Goal: Task Accomplishment & Management: Contribute content

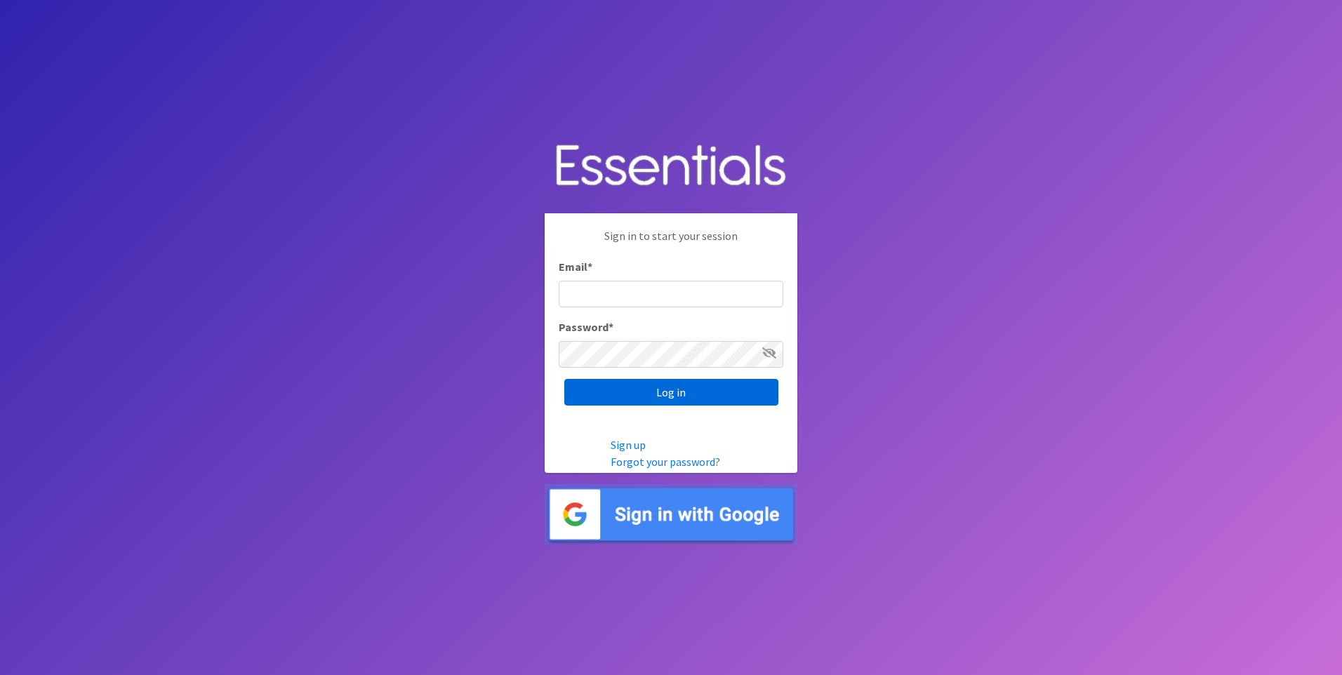
type input "service@periodokc.org"
click at [671, 389] on input "Log in" at bounding box center [671, 392] width 214 height 27
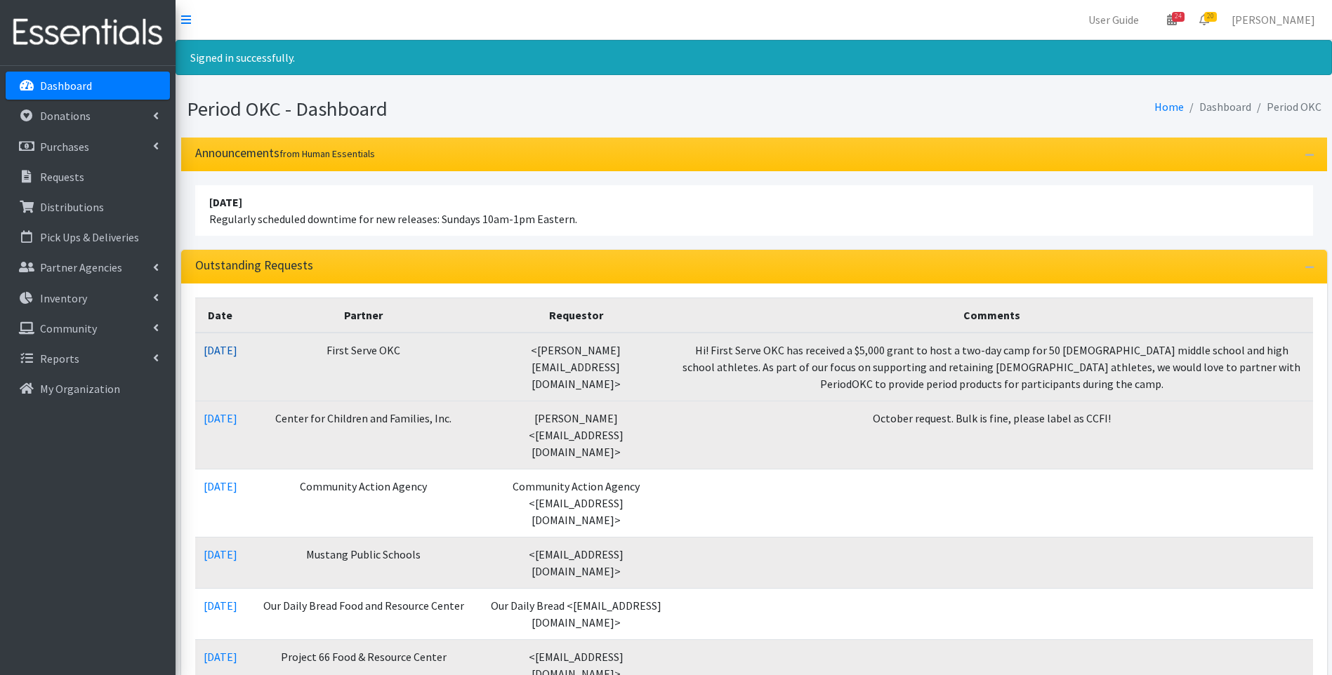
click at [232, 345] on link "[DATE]" at bounding box center [221, 350] width 34 height 14
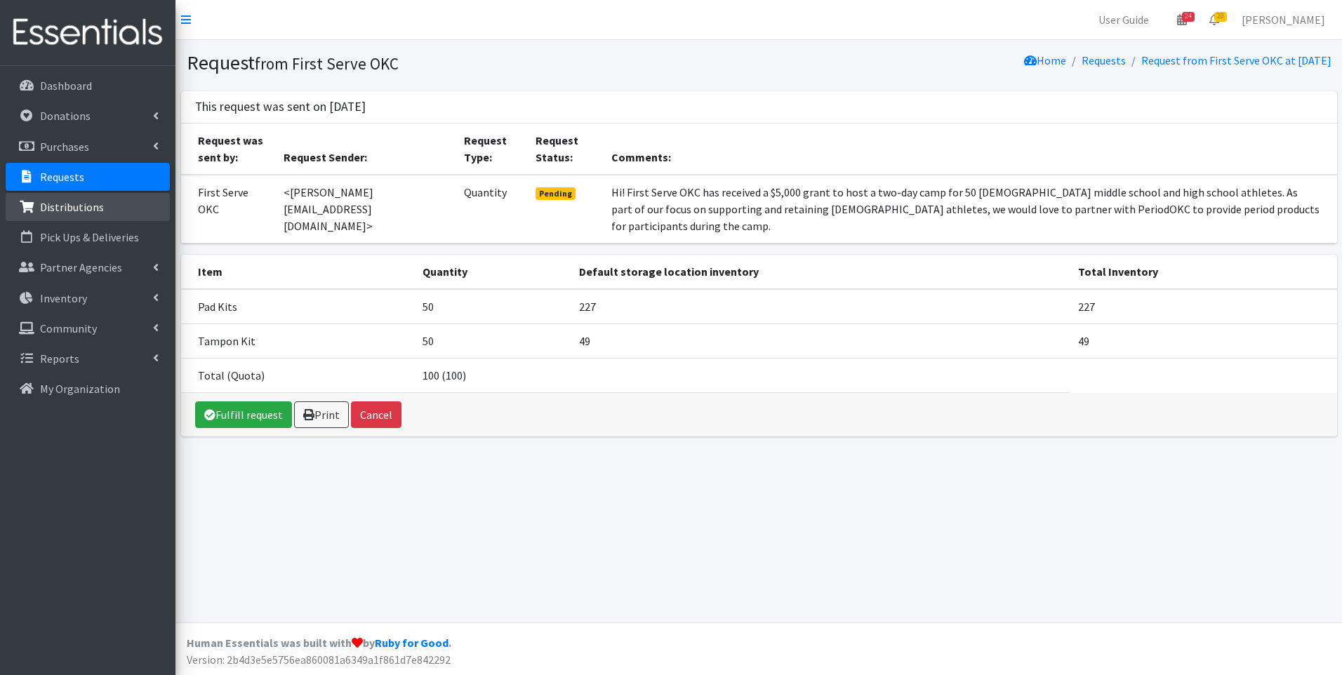
click at [64, 200] on p "Distributions" at bounding box center [72, 207] width 64 height 14
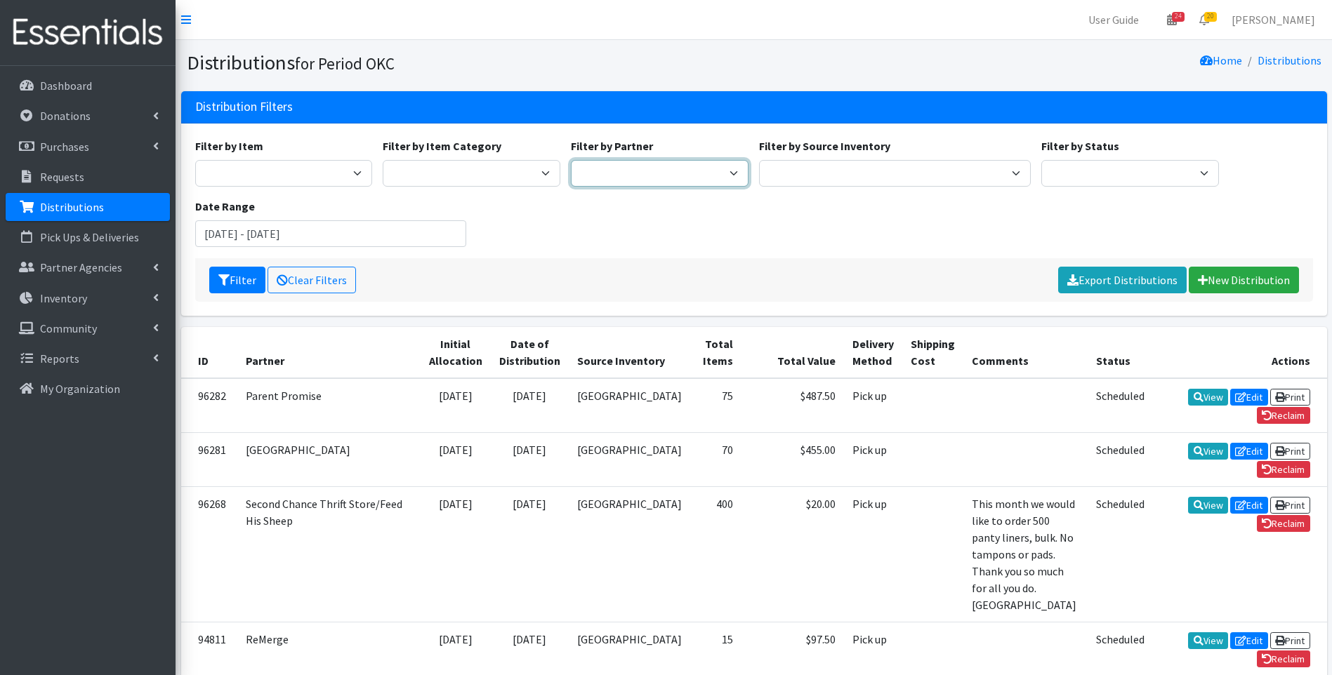
click at [596, 174] on select "ACTNow Health and Wellness Fair ASTEC Schools Bagz of luv Inc Bethesda CannaChu…" at bounding box center [660, 173] width 178 height 27
select select "4399"
click at [571, 160] on select "ACTNow Health and Wellness Fair ASTEC Schools Bagz of luv Inc Bethesda CannaChu…" at bounding box center [660, 173] width 178 height 27
click at [230, 282] on button "Filter" at bounding box center [237, 280] width 56 height 27
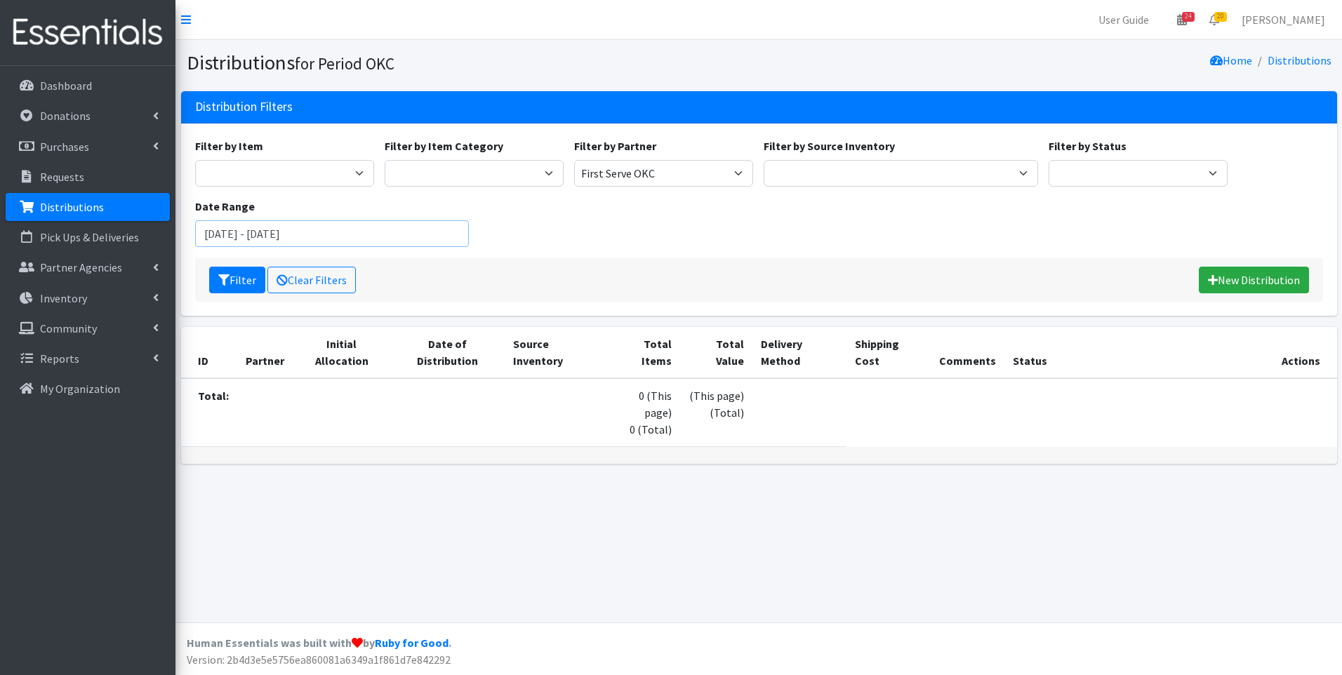
click at [232, 234] on input "[DATE] - [DATE]" at bounding box center [332, 233] width 274 height 27
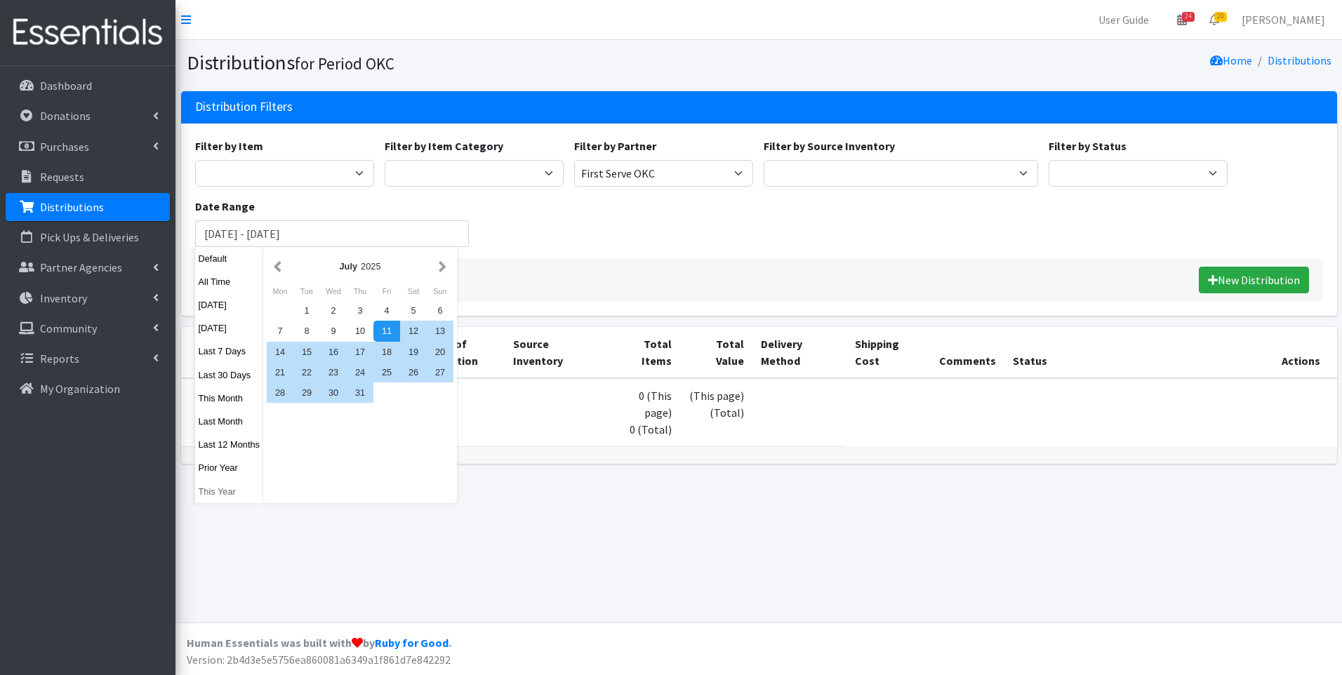
click at [226, 488] on button "This Year" at bounding box center [229, 492] width 69 height 20
type input "January 1, 2025 - December 31, 2025"
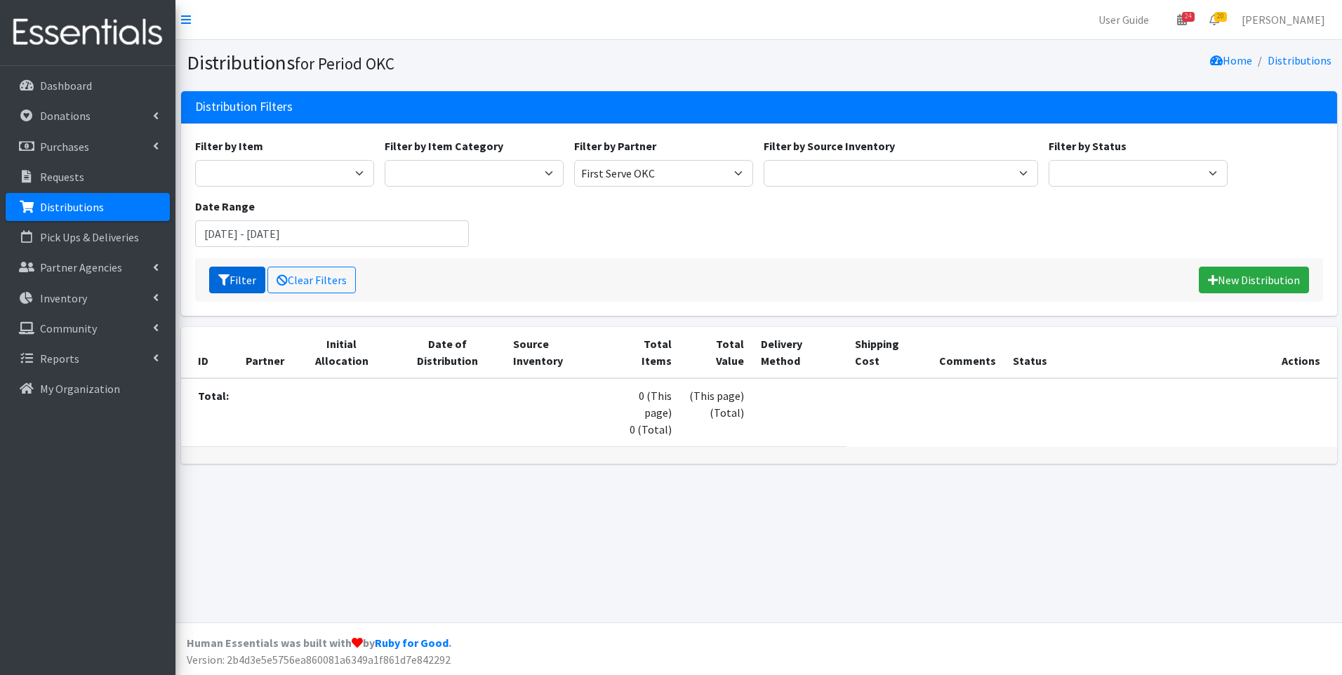
click at [237, 287] on button "Filter" at bounding box center [237, 280] width 56 height 27
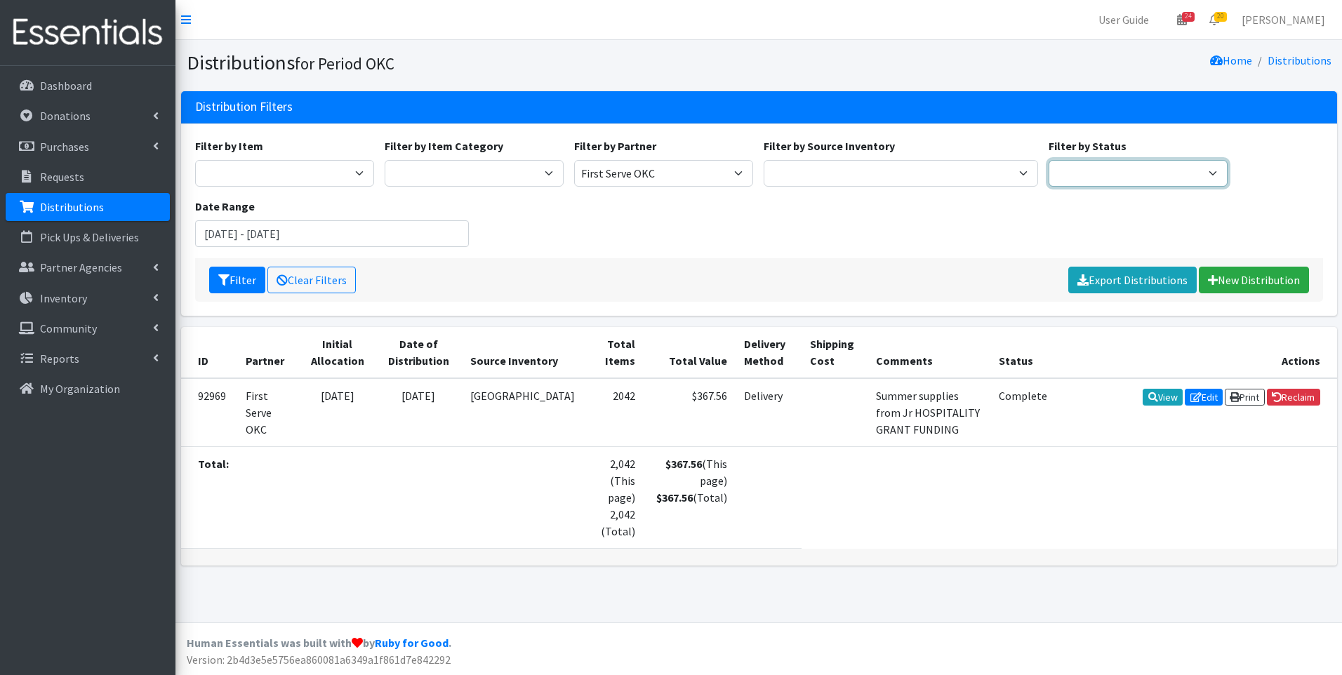
click at [1140, 167] on select "Scheduled Complete" at bounding box center [1138, 173] width 179 height 27
select select "5"
click at [1049, 160] on select "Scheduled Complete" at bounding box center [1138, 173] width 179 height 27
click at [710, 171] on select "ACTNow Health and Wellness Fair ASTEC Schools Bagz of luv Inc Bethesda CannaChu…" at bounding box center [663, 173] width 179 height 27
click at [286, 277] on icon at bounding box center [282, 279] width 11 height 11
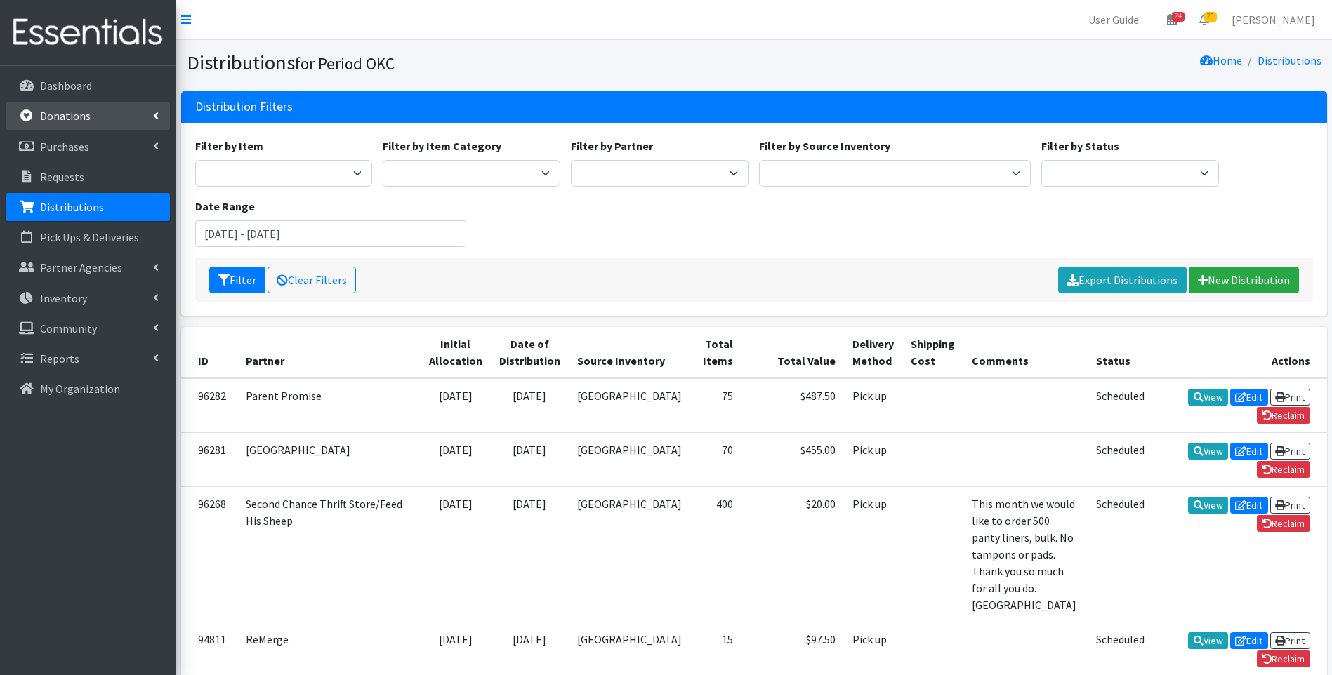
click at [55, 120] on p "Donations" at bounding box center [65, 116] width 51 height 14
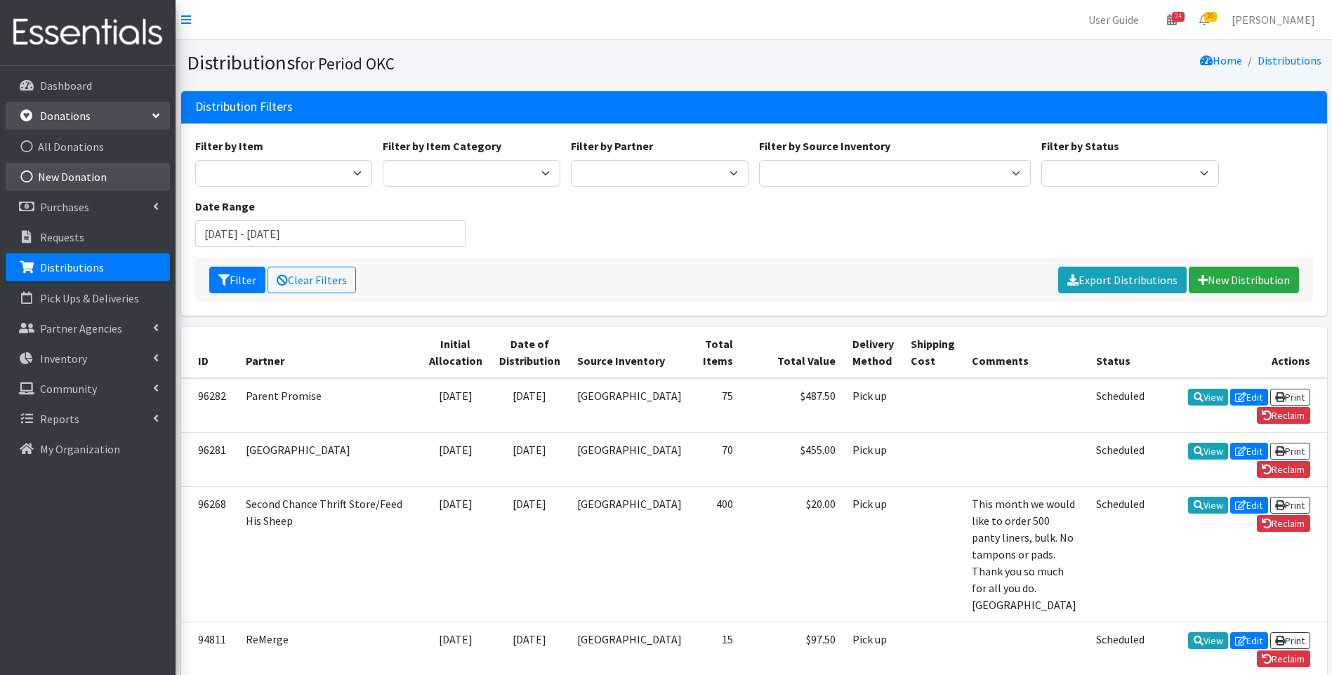
click at [76, 169] on link "New Donation" at bounding box center [88, 177] width 164 height 28
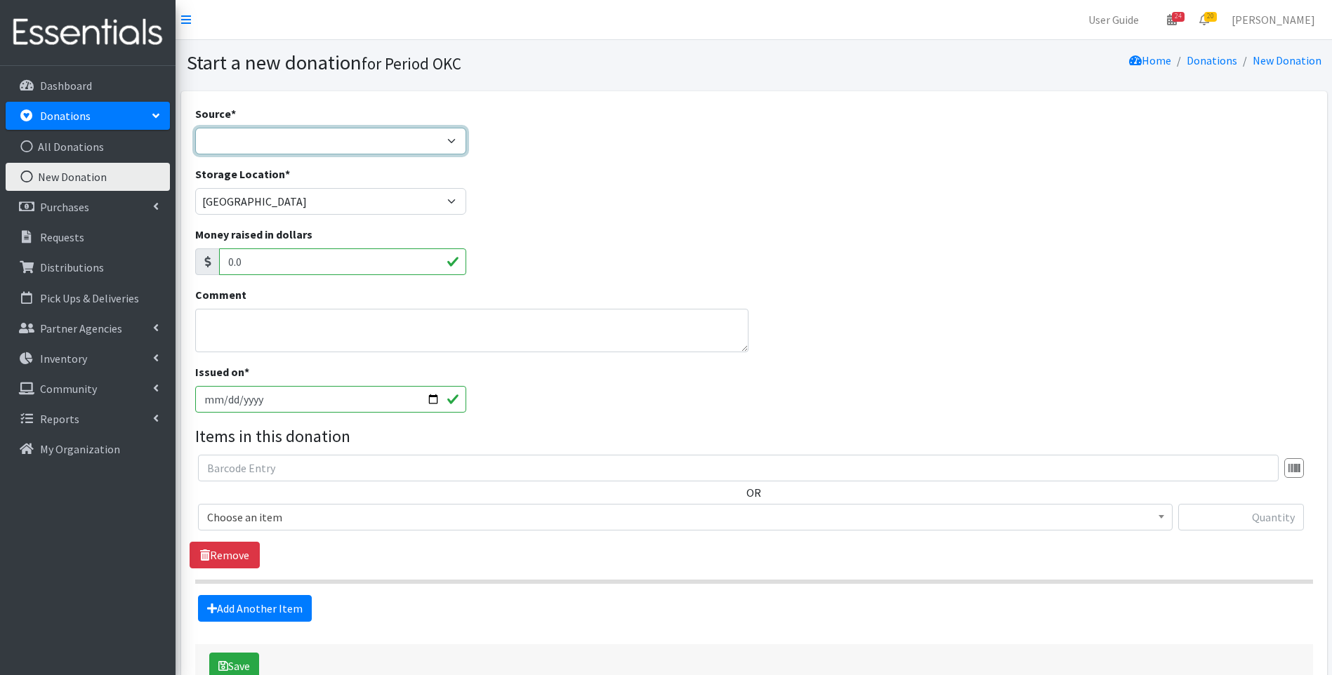
click at [292, 138] on select "Product Drive Manufacturer Donation Site Misc. Donation" at bounding box center [331, 141] width 272 height 27
click at [195, 128] on select "Product Drive Manufacturer Donation Site Misc. Donation" at bounding box center [331, 141] width 272 height 27
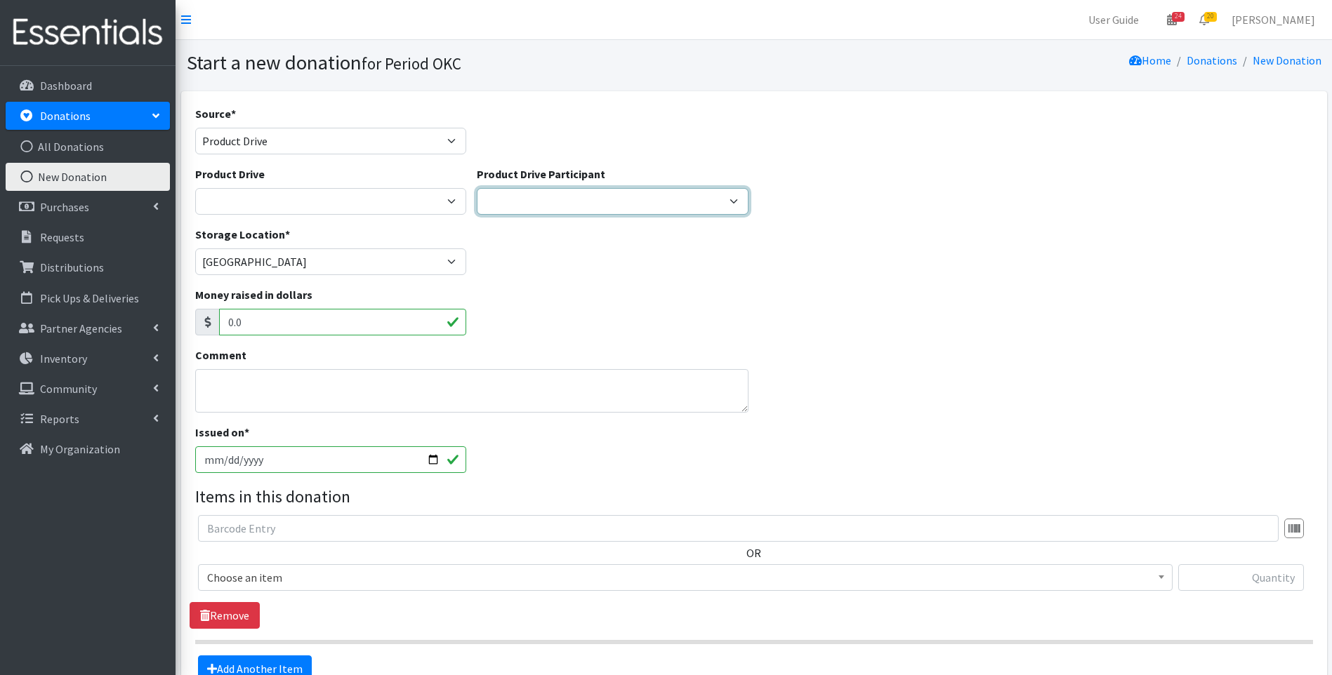
click at [507, 204] on select "Diversion HUB ---Create new Participant---" at bounding box center [613, 201] width 272 height 27
drag, startPoint x: 507, startPoint y: 204, endPoint x: 416, endPoint y: 205, distance: 90.6
click at [507, 204] on select "Diversion HUB ---Create new Participant---" at bounding box center [613, 201] width 272 height 27
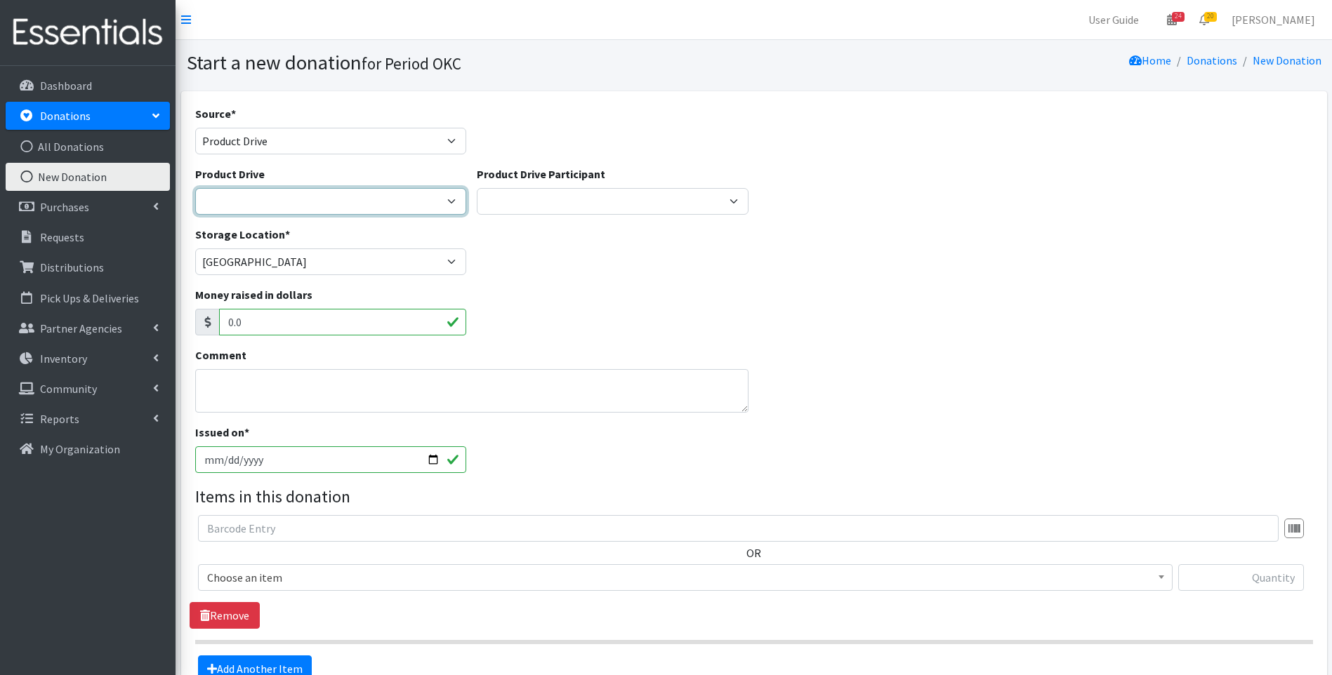
click at [362, 206] on select "Alpha Omicron Pi - OSU Aspire Association of Women’s Health, Obstetric and Neon…" at bounding box center [331, 201] width 272 height 27
click at [338, 213] on select "Alpha Omicron Pi - OSU Aspire Association of Women’s Health, Obstetric and Neon…" at bounding box center [331, 201] width 272 height 27
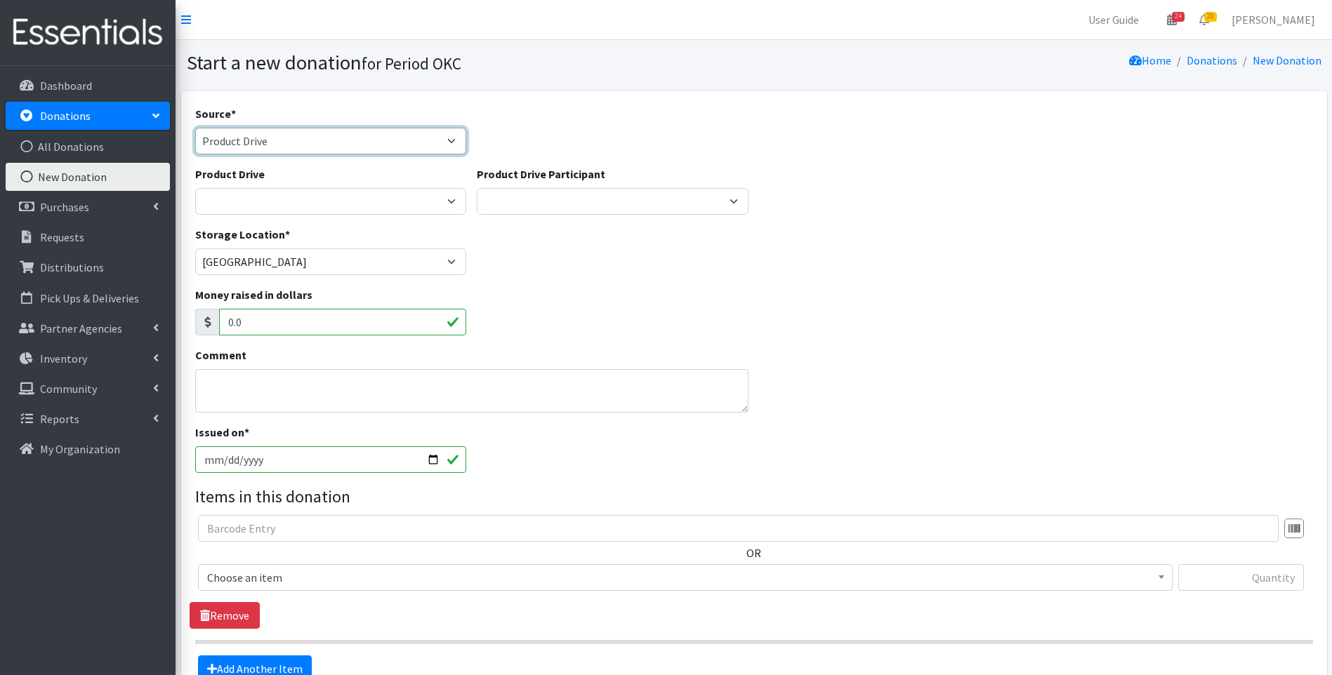
click at [289, 145] on select "Product Drive Manufacturer Donation Site Misc. Donation" at bounding box center [331, 141] width 272 height 27
select select "Misc. Donation"
click at [195, 128] on select "Product Drive Manufacturer Donation Site Misc. Donation" at bounding box center [331, 141] width 272 height 27
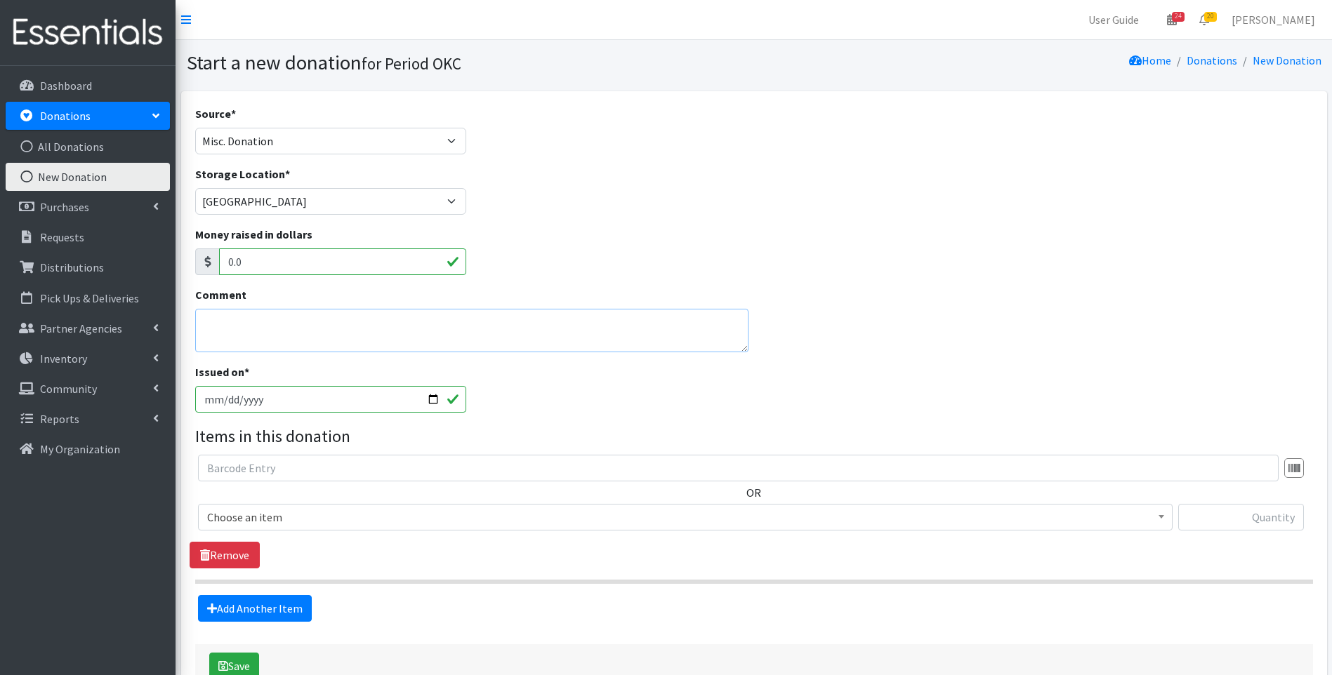
click at [272, 323] on textarea "Comment" at bounding box center [472, 331] width 554 height 44
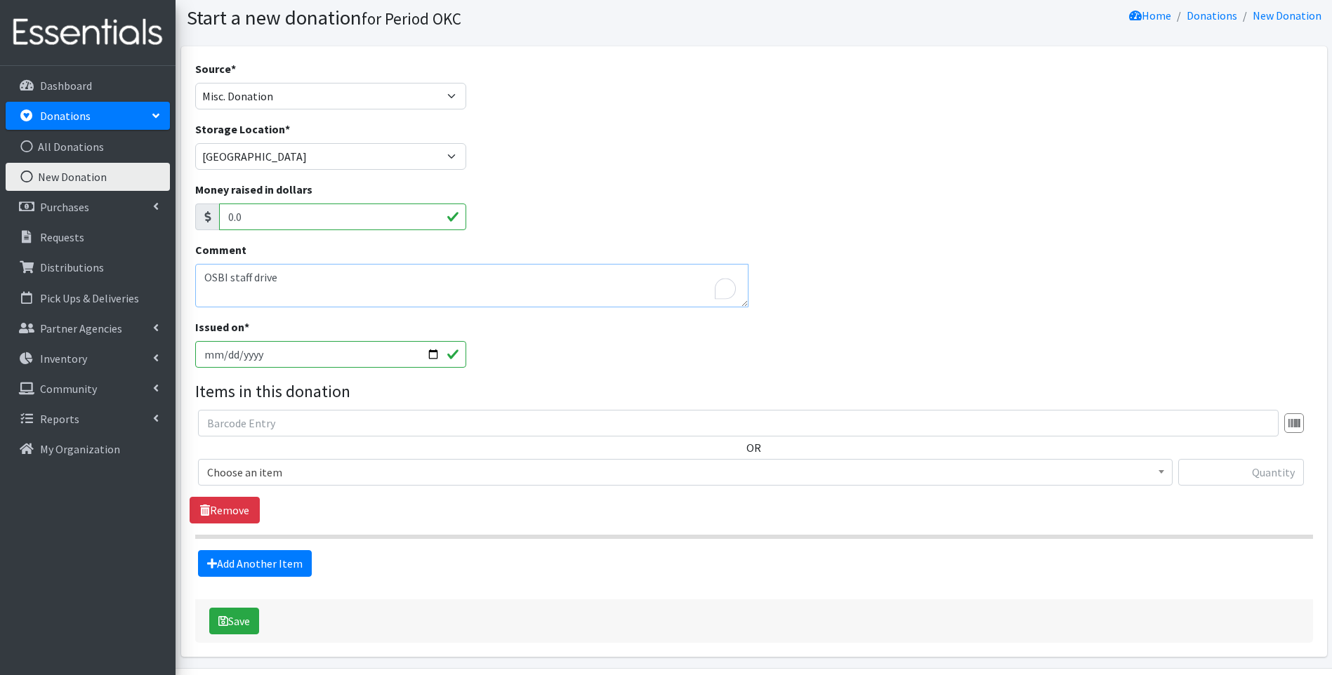
scroll to position [70, 0]
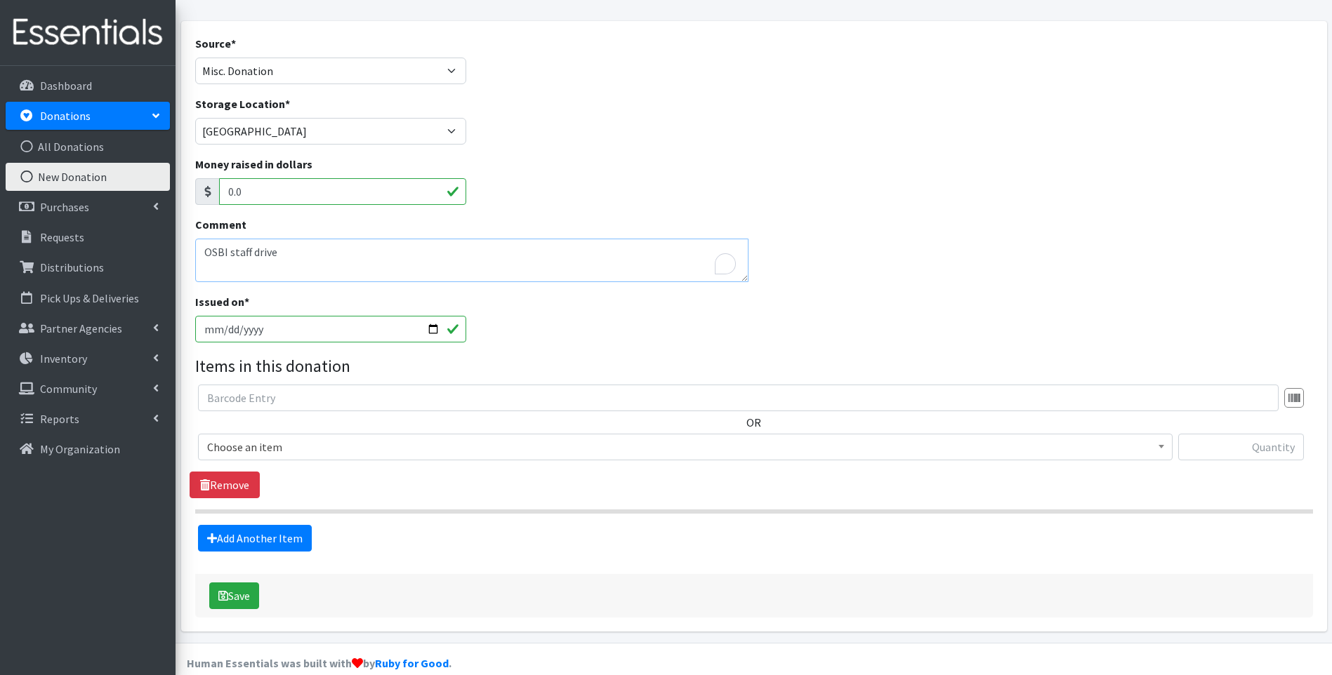
type textarea "OSBI staff drive"
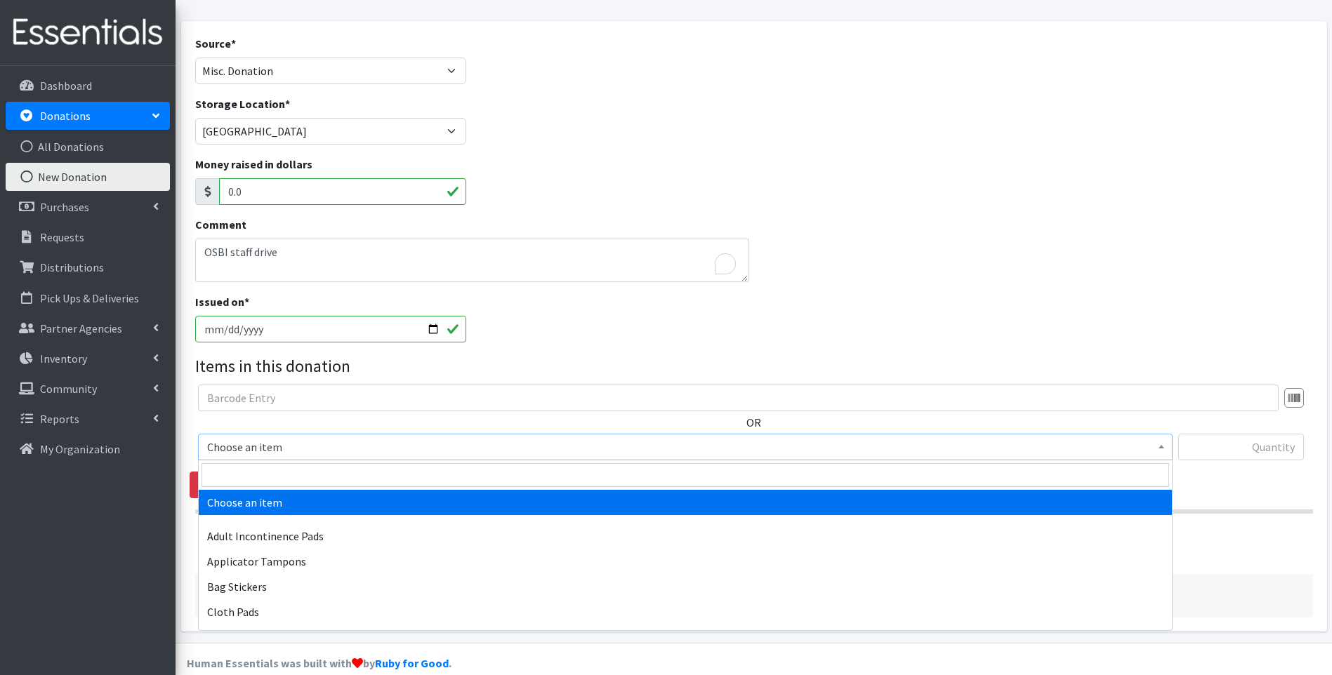
click at [267, 446] on span "Choose an item" at bounding box center [685, 447] width 956 height 20
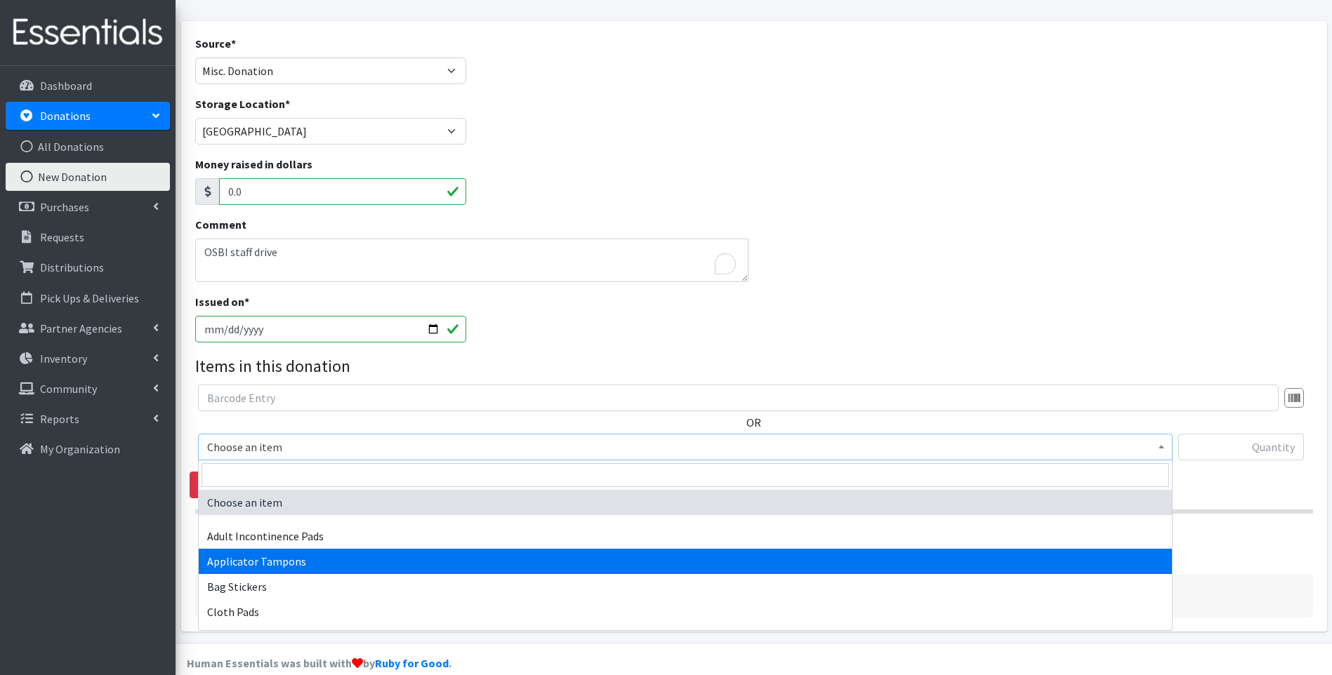
select select "12239"
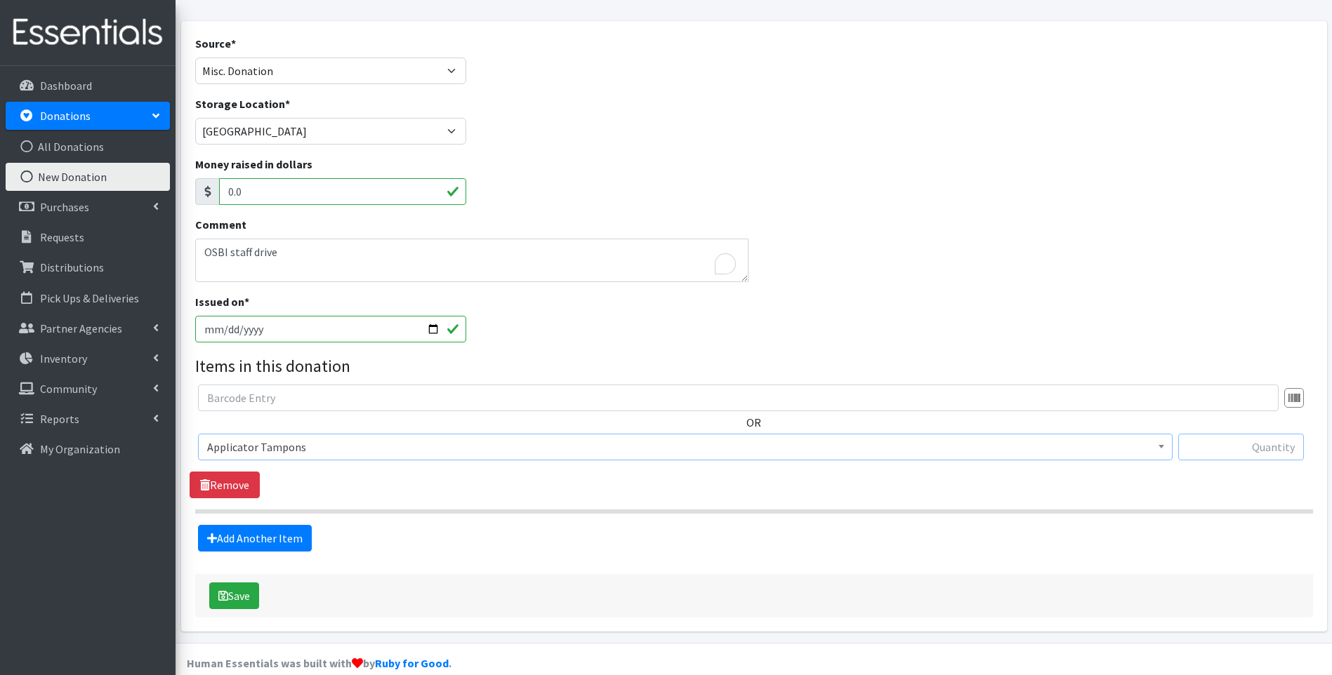
click at [1236, 434] on input "text" at bounding box center [1241, 447] width 126 height 27
type input "306"
click at [263, 555] on div "Source * Product Drive Manufacturer Donation Site Misc. Donation Donation Site …" at bounding box center [754, 326] width 1118 height 583
click at [258, 542] on link "Add Another Item" at bounding box center [255, 538] width 114 height 27
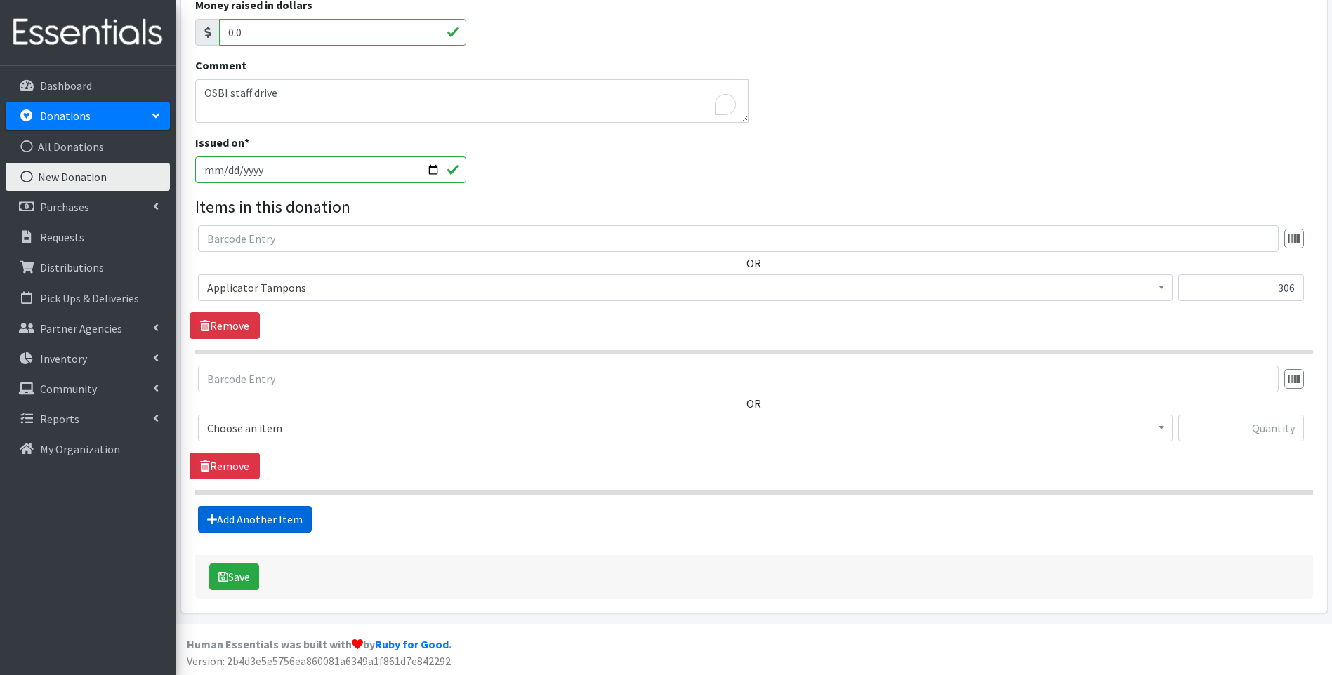
scroll to position [231, 0]
click at [246, 431] on span "Choose an item" at bounding box center [685, 427] width 956 height 20
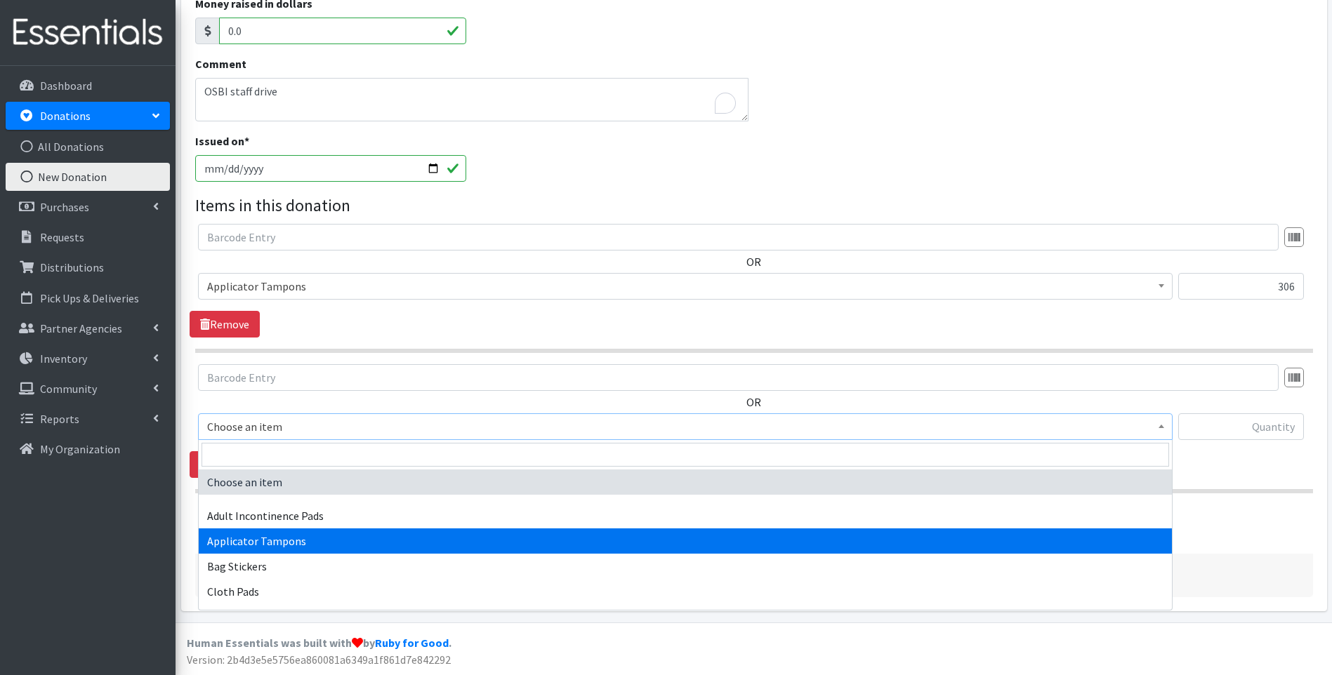
scroll to position [70, 0]
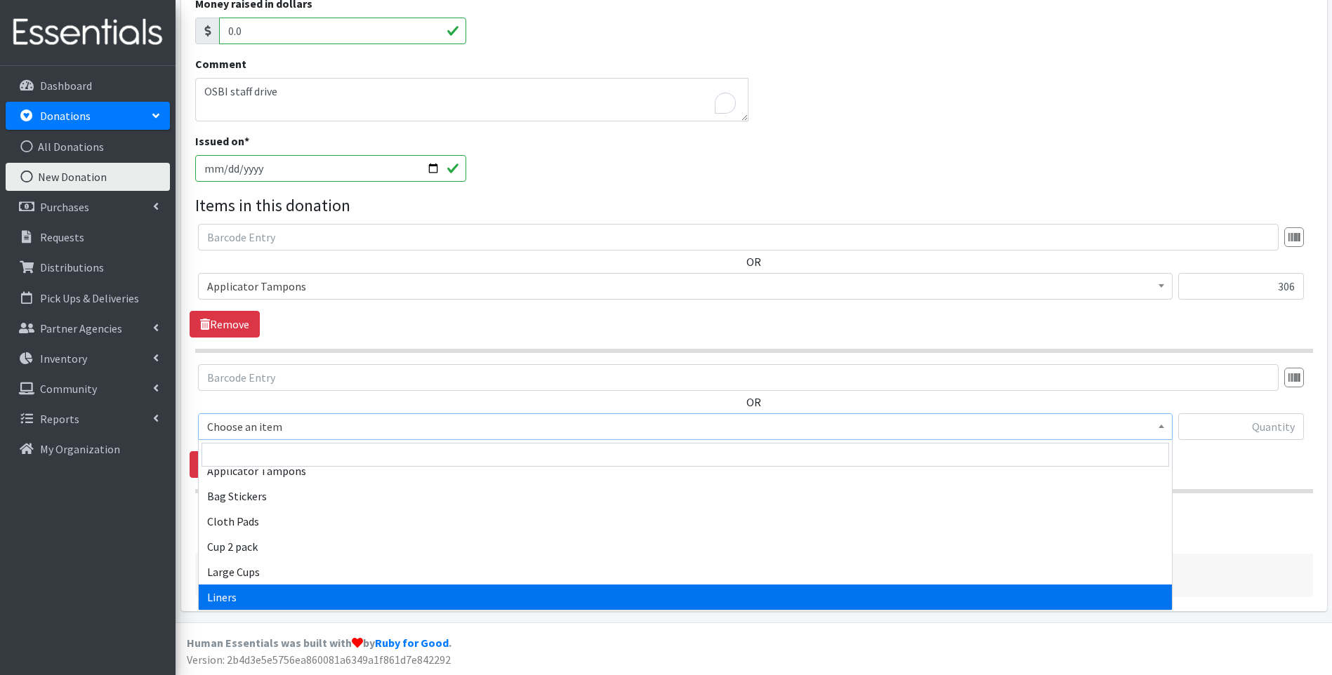
select select "12219"
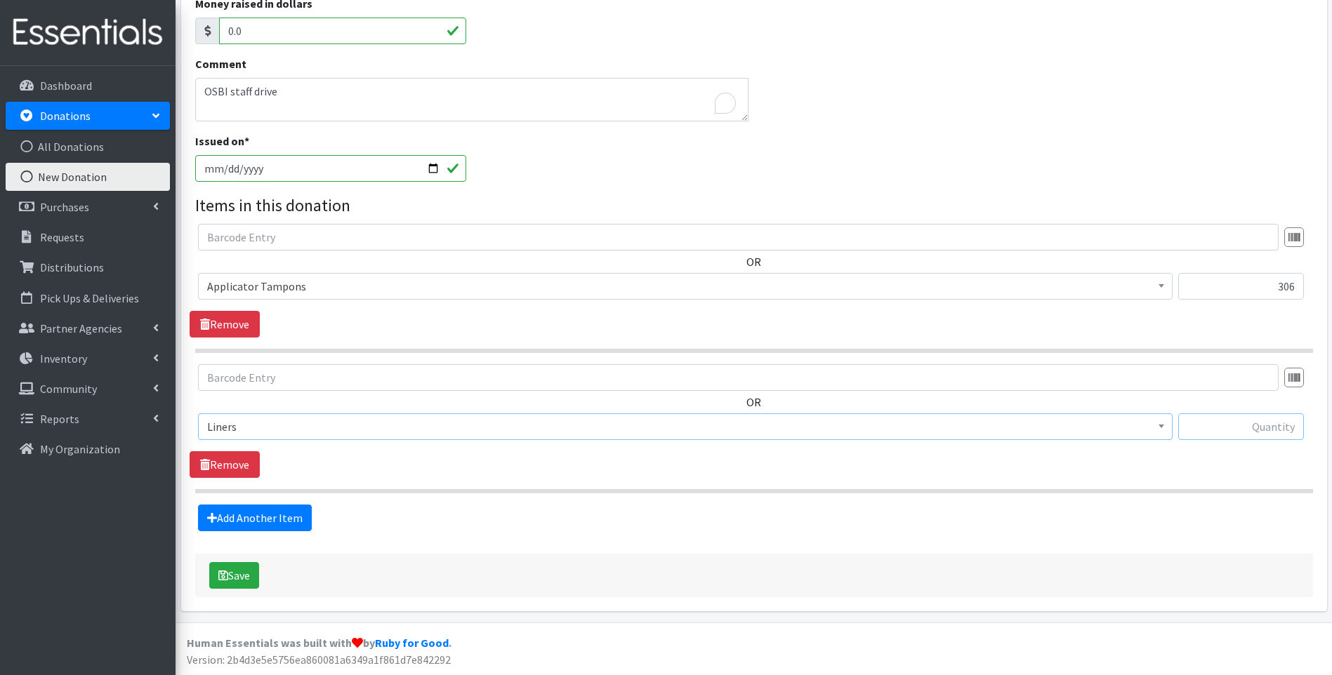
click at [1223, 427] on input "text" at bounding box center [1241, 426] width 126 height 27
type input "1732"
click at [285, 510] on link "Add Another Item" at bounding box center [255, 518] width 114 height 27
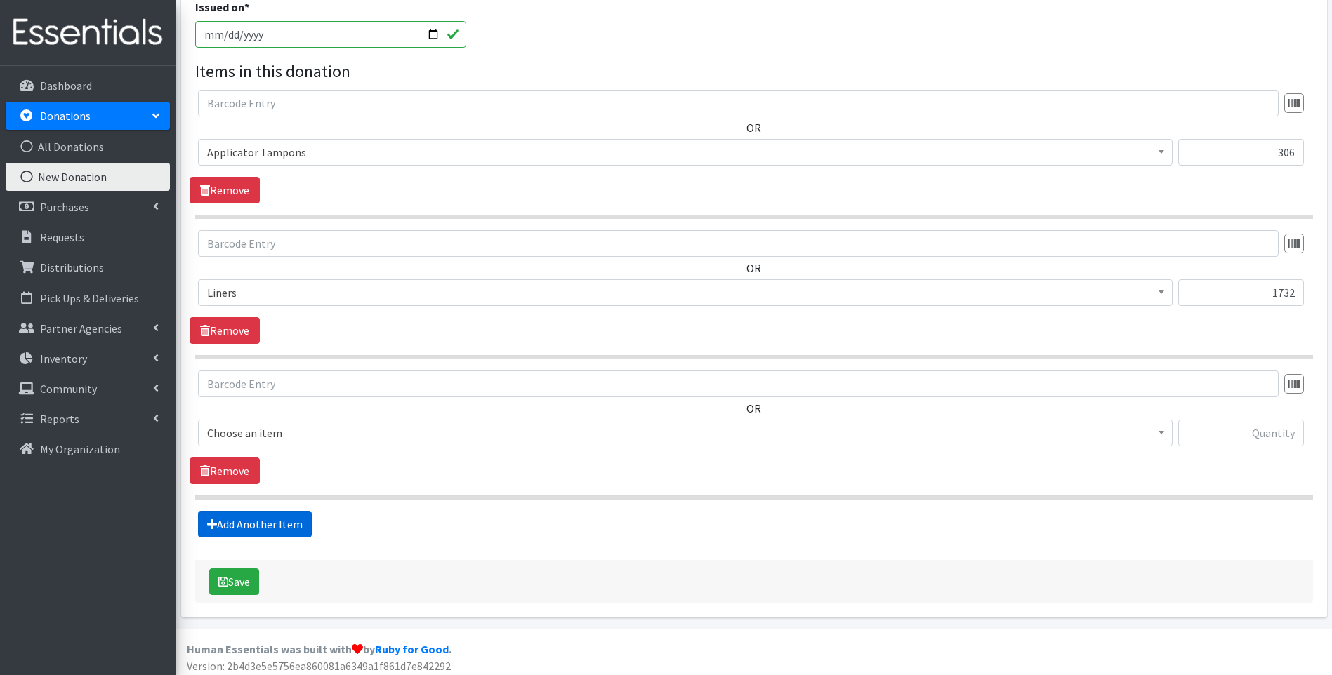
scroll to position [371, 0]
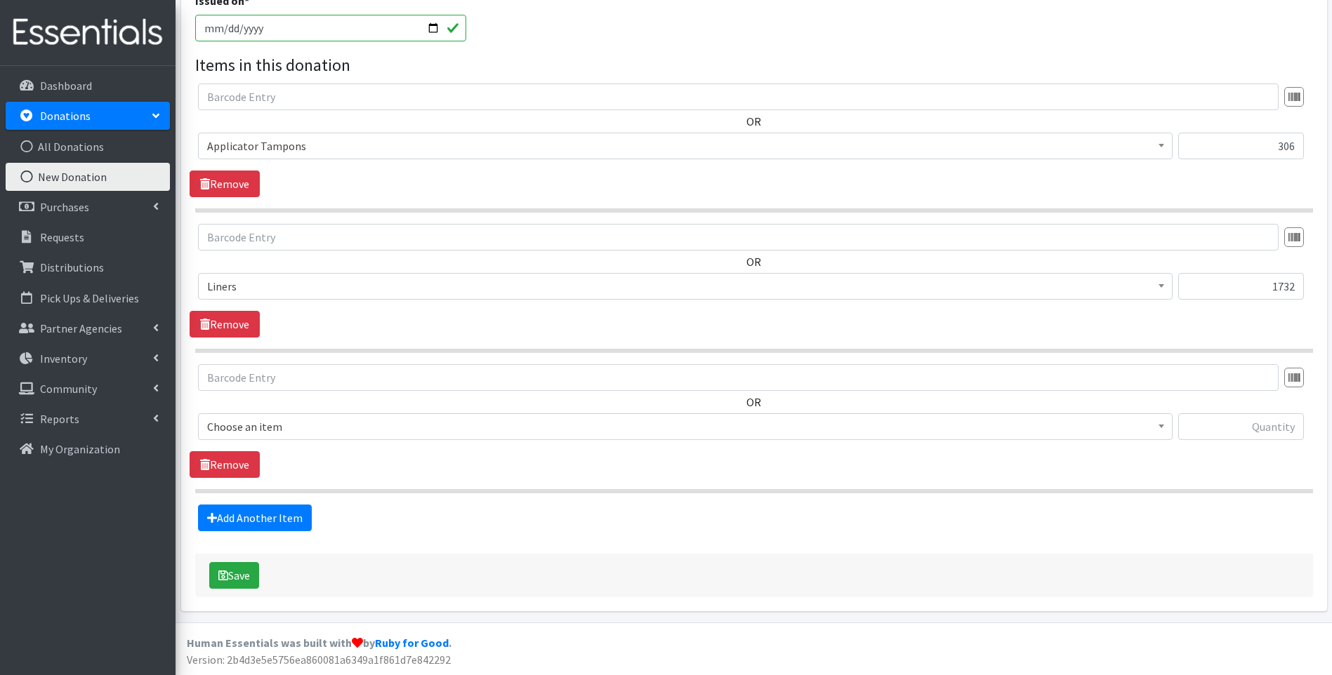
click at [245, 428] on span "Choose an item" at bounding box center [685, 427] width 956 height 20
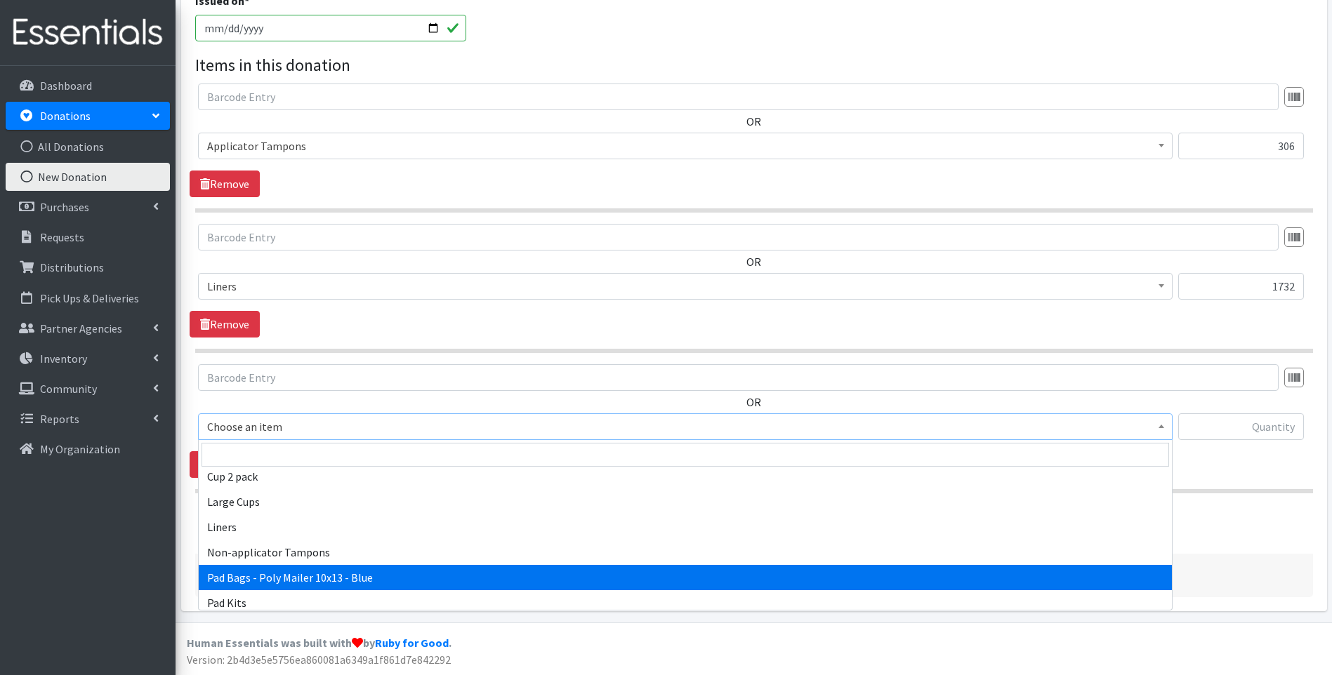
scroll to position [211, 0]
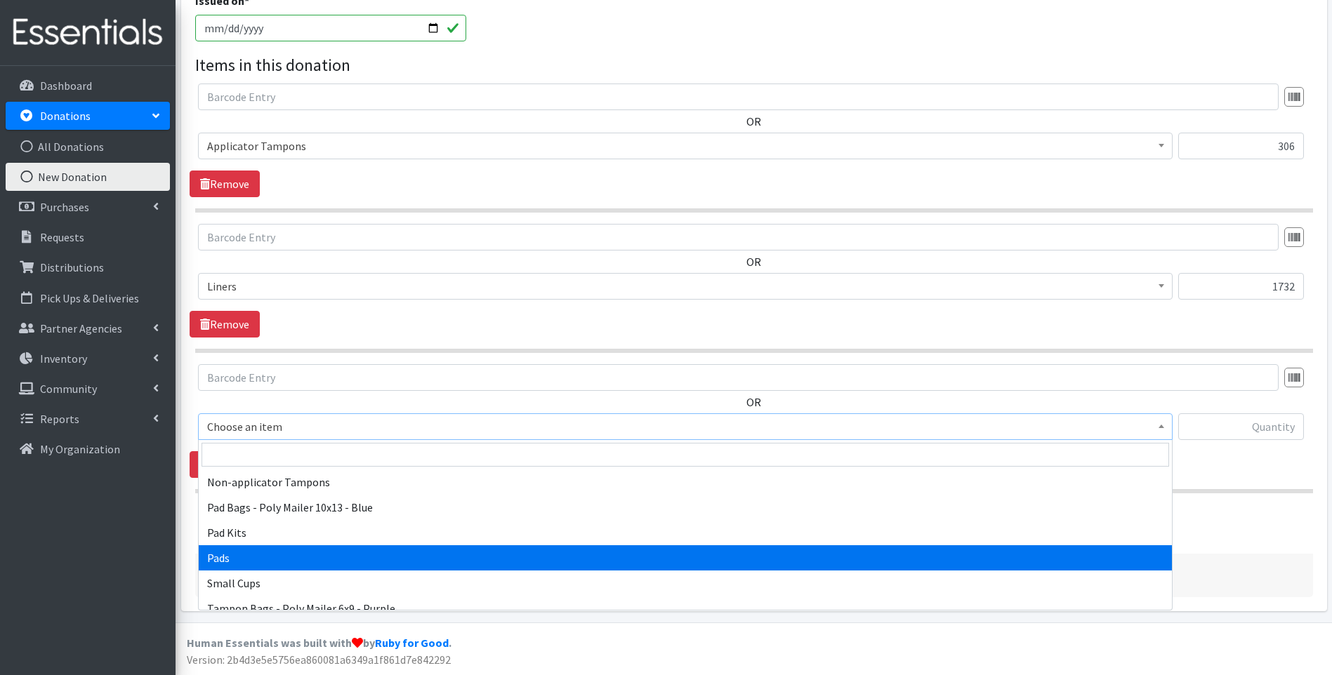
select select "12242"
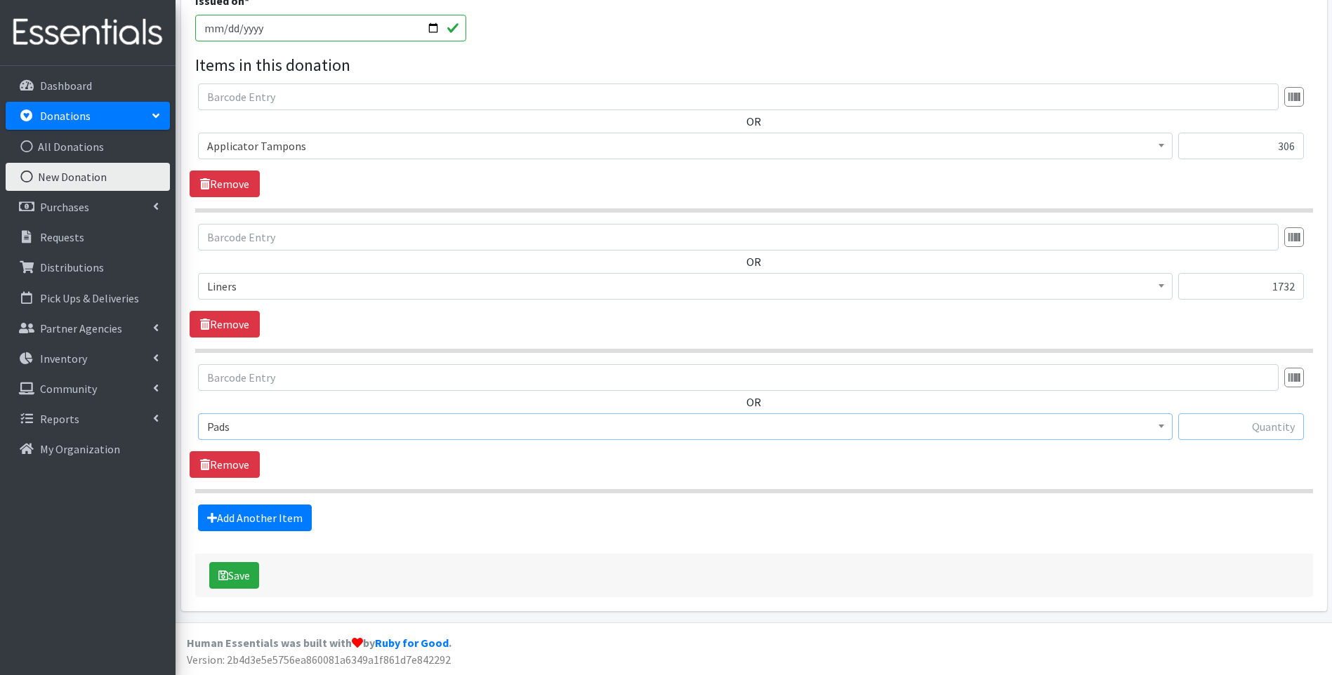
click at [1250, 420] on input "text" at bounding box center [1241, 426] width 126 height 27
type input "771"
click at [1143, 516] on div "Add Another Item" at bounding box center [754, 518] width 1128 height 27
click at [248, 583] on button "Save" at bounding box center [234, 575] width 50 height 27
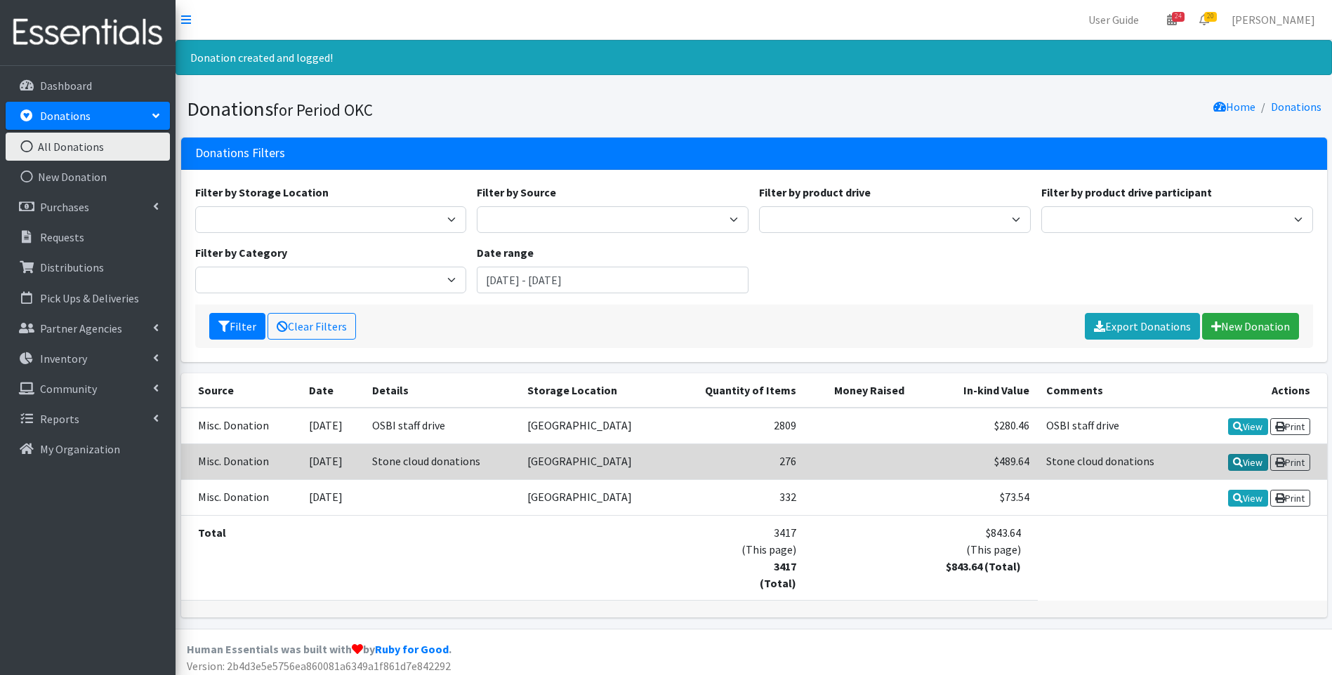
click at [1232, 456] on link "View" at bounding box center [1248, 462] width 40 height 17
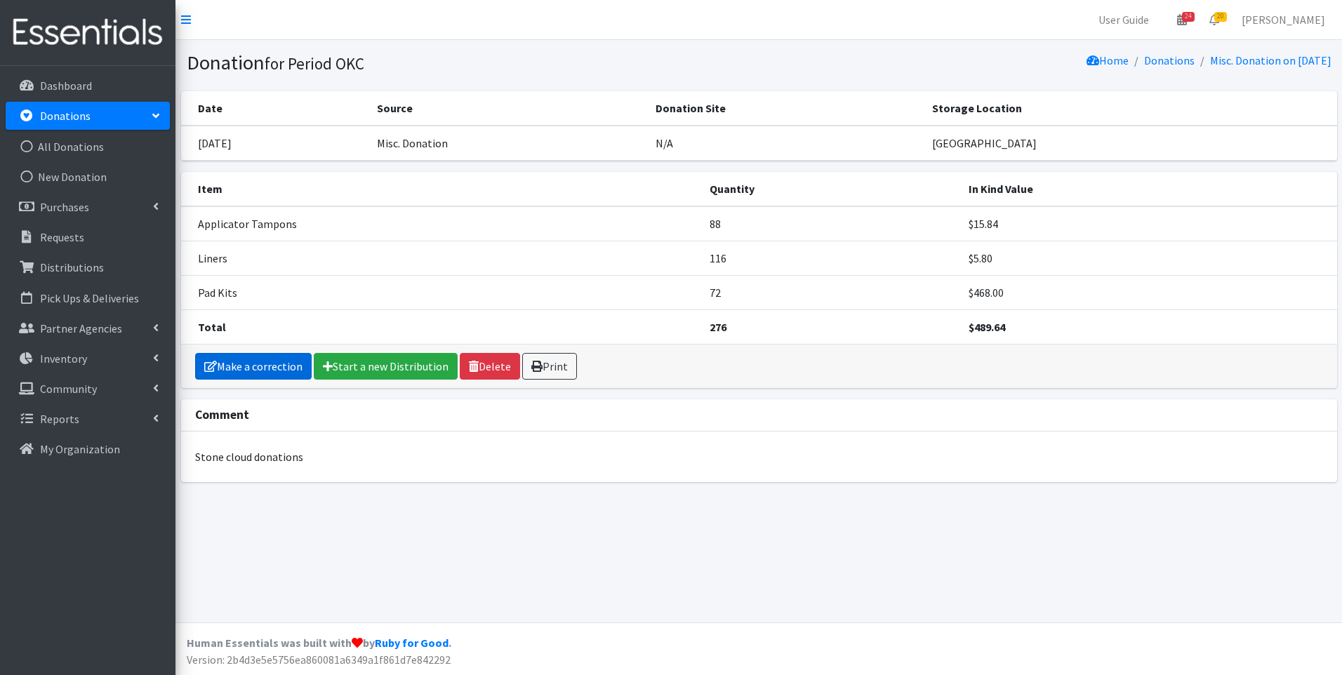
click at [276, 356] on link "Make a correction" at bounding box center [253, 366] width 117 height 27
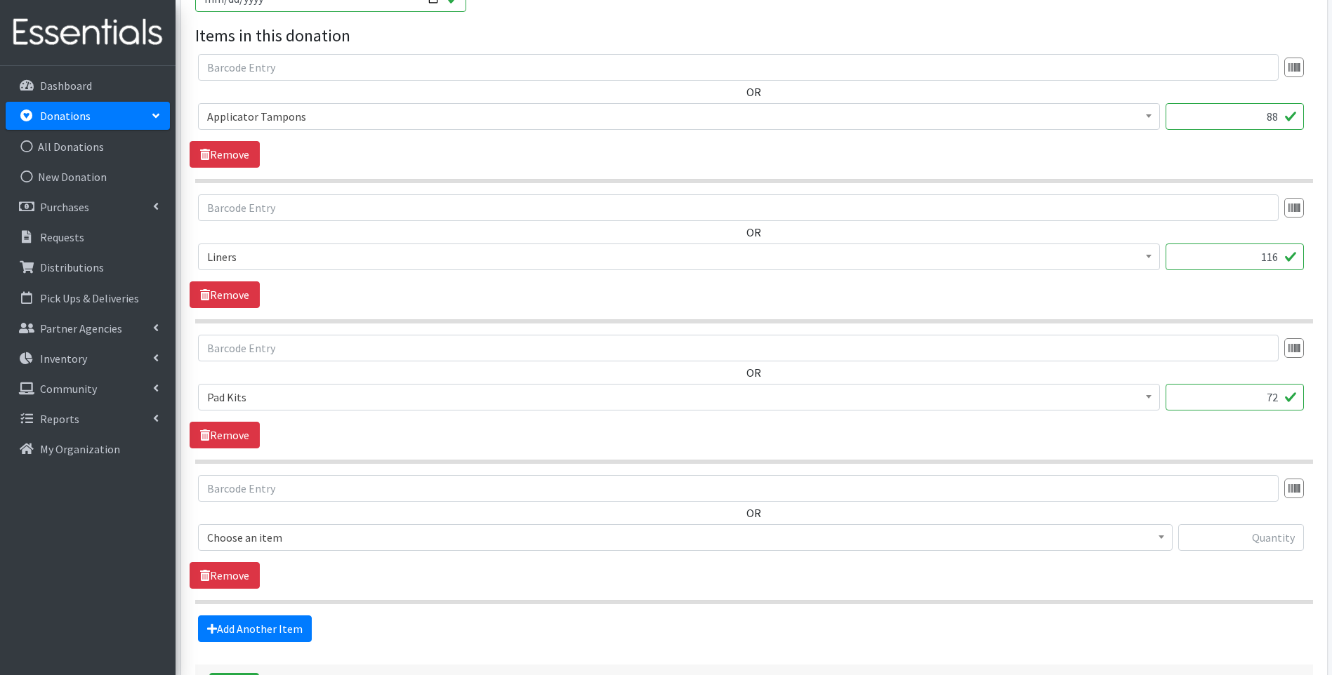
scroll to position [491, 0]
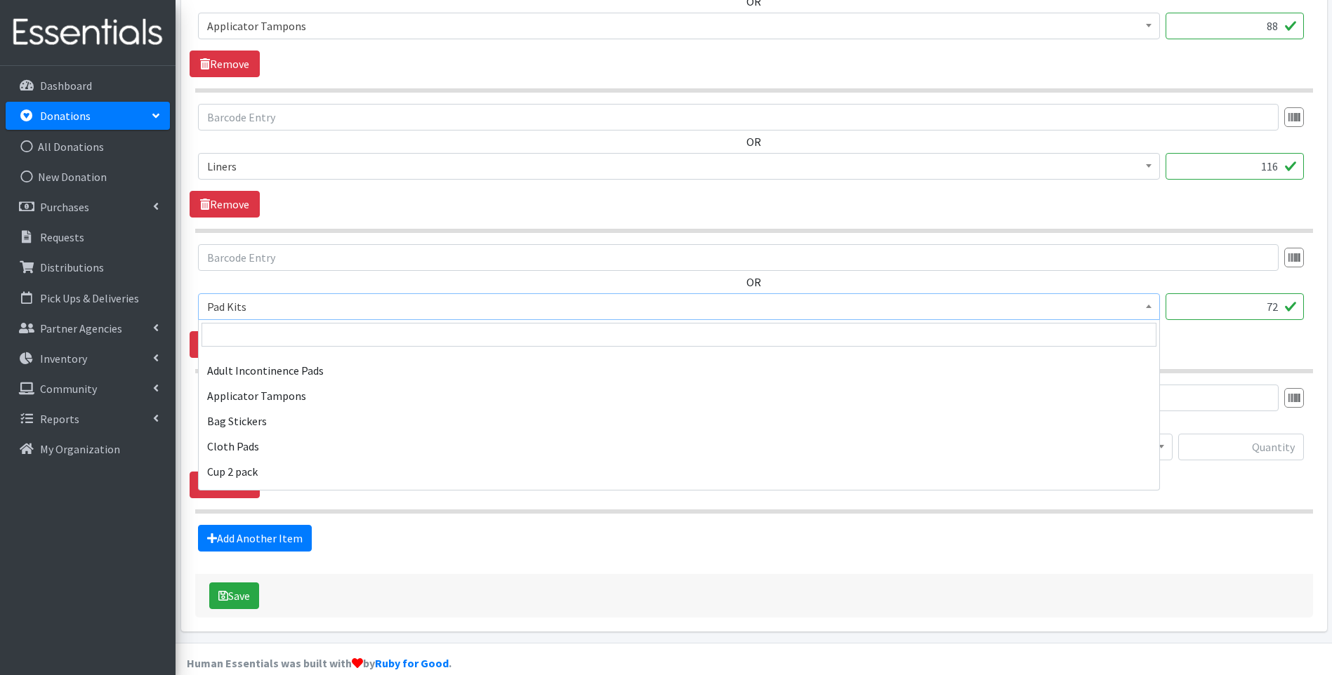
click at [312, 311] on span "Pad Kits" at bounding box center [679, 307] width 944 height 20
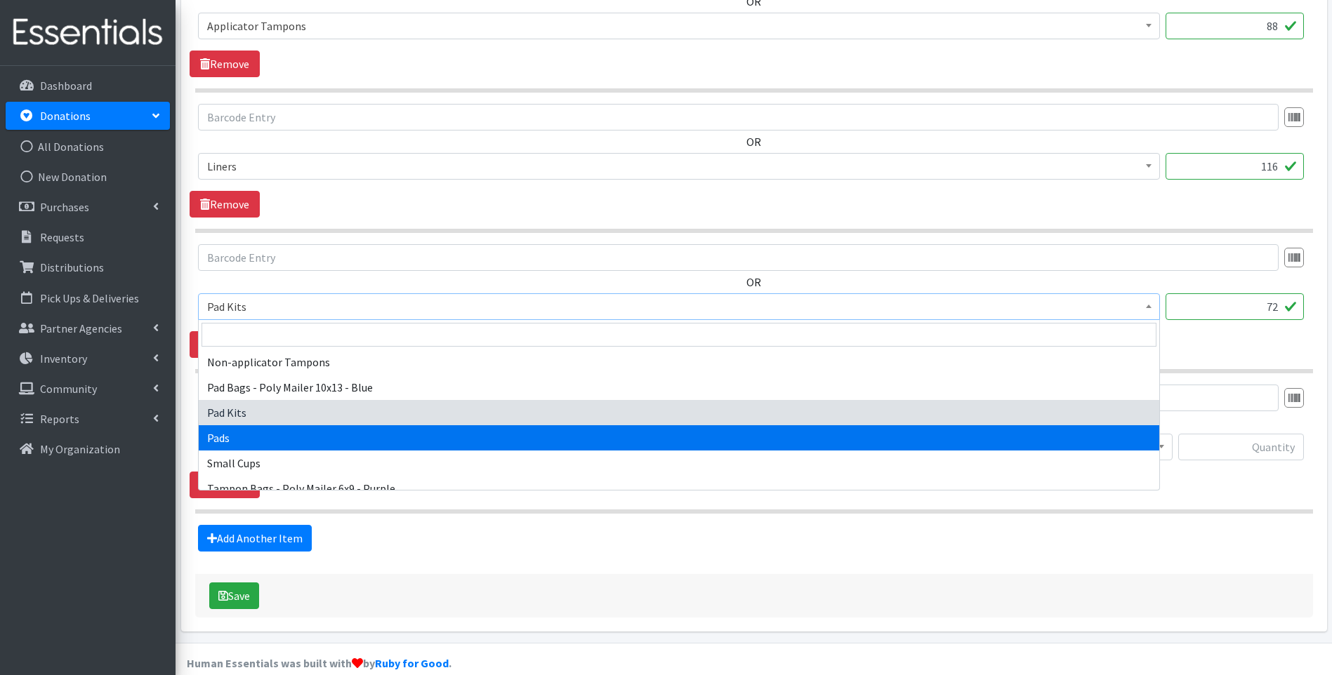
select select "12242"
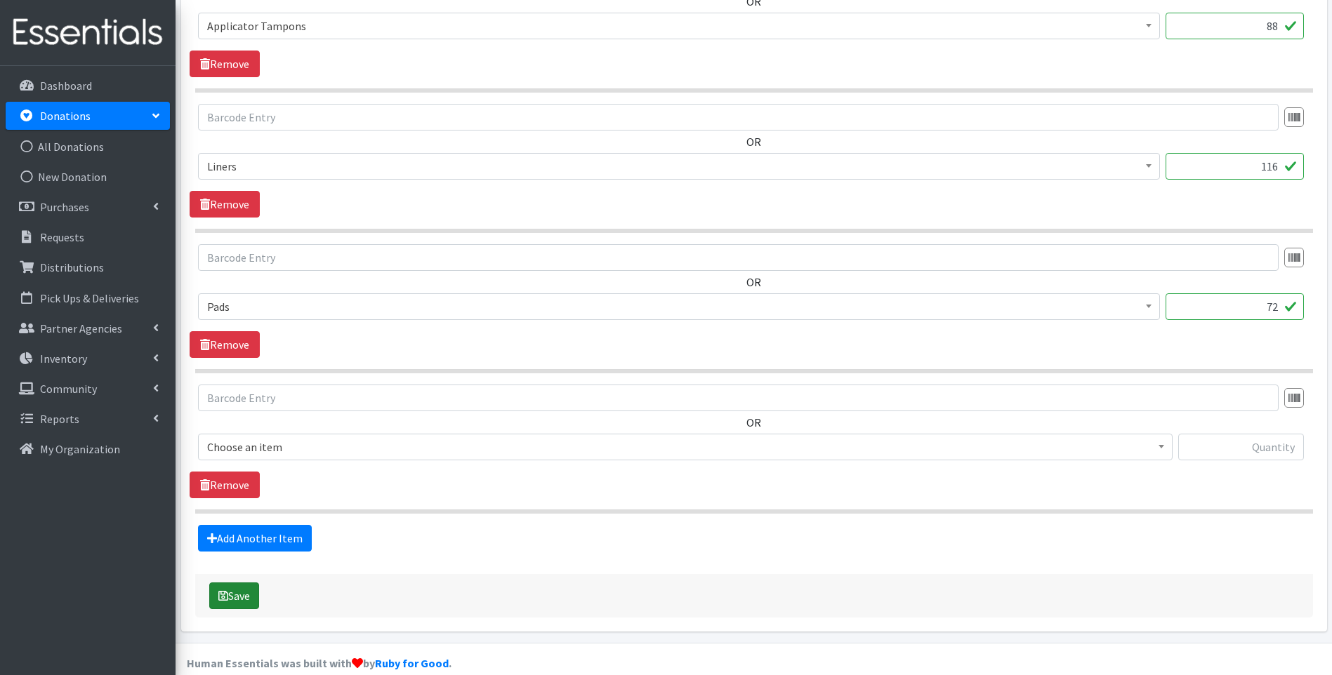
click at [238, 592] on button "Save" at bounding box center [234, 596] width 50 height 27
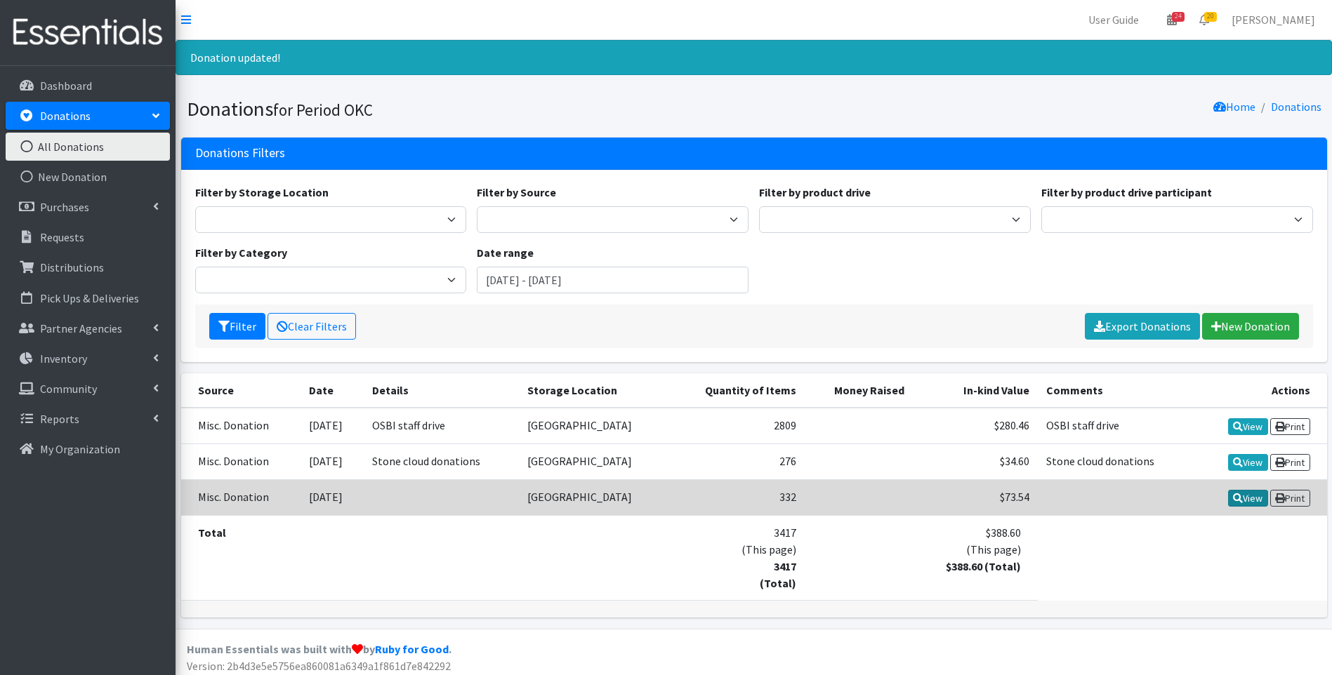
click at [1233, 502] on icon at bounding box center [1238, 499] width 10 height 10
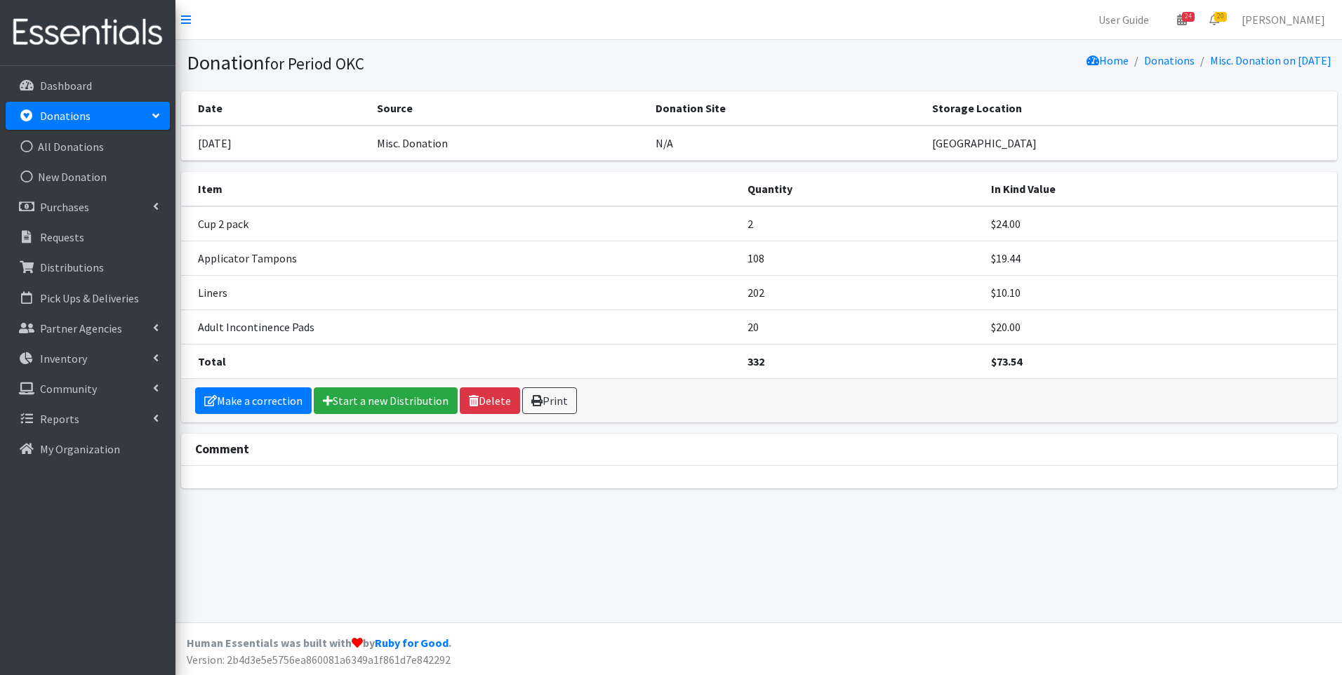
click at [72, 120] on p "Donations" at bounding box center [65, 116] width 51 height 14
click at [1149, 64] on link "Donations" at bounding box center [1169, 60] width 51 height 14
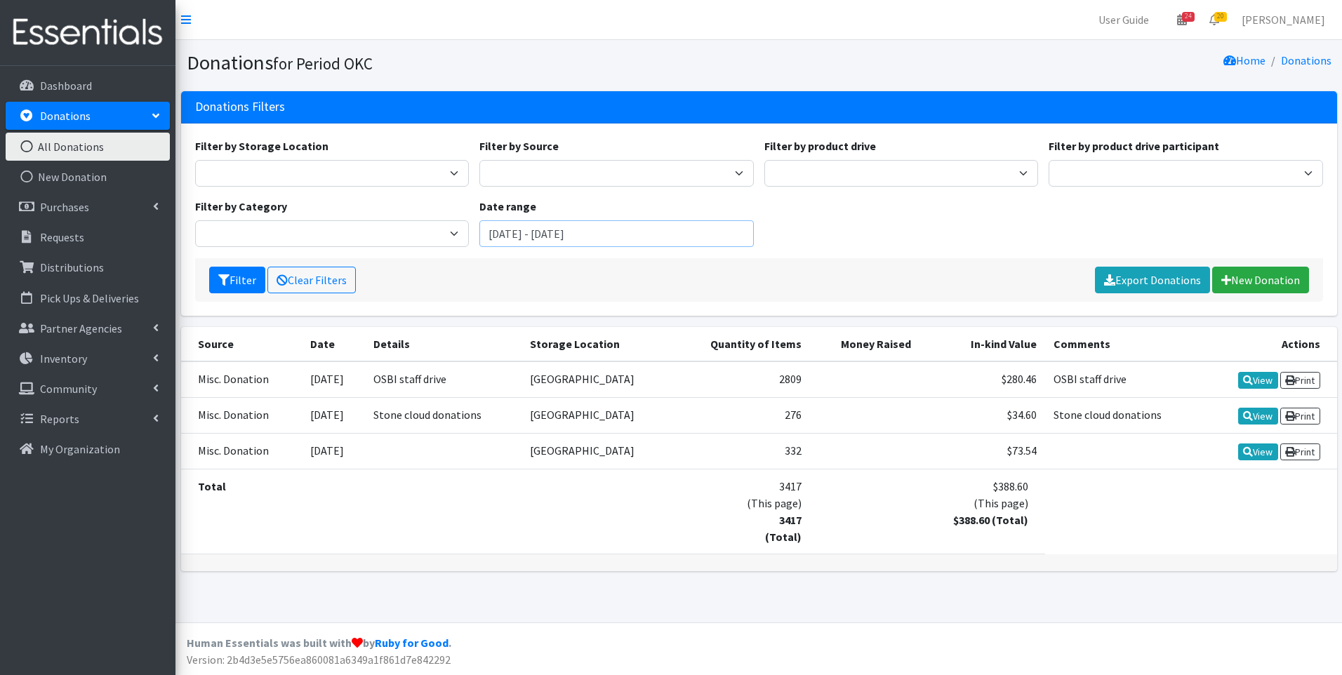
click at [511, 237] on input "[DATE] - [DATE]" at bounding box center [616, 233] width 274 height 27
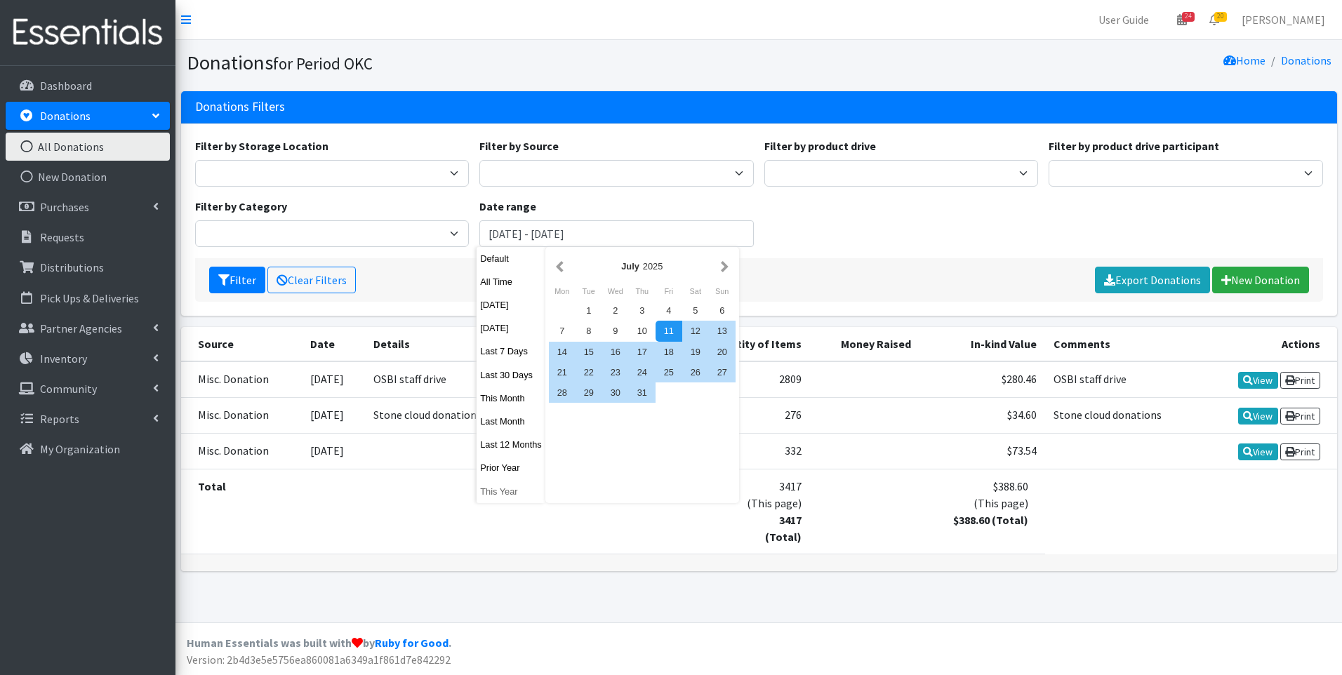
click at [498, 489] on button "This Year" at bounding box center [511, 492] width 69 height 20
type input "[DATE] - [DATE]"
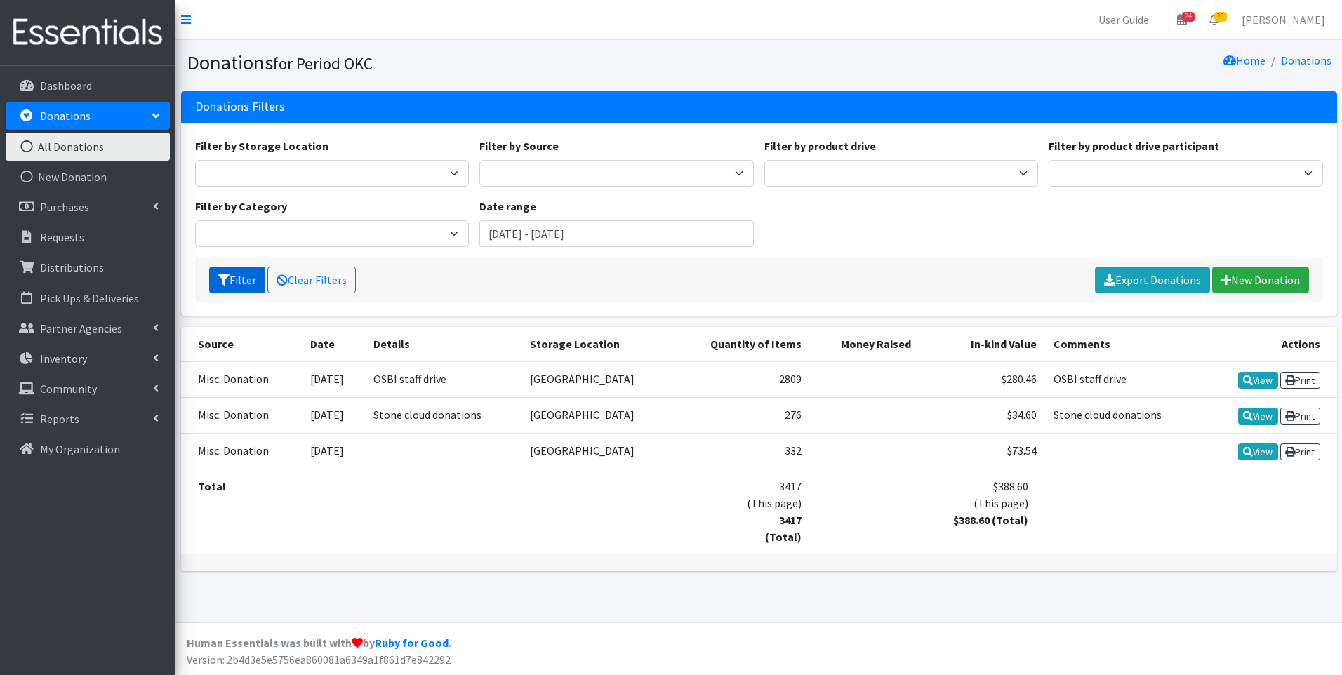
click at [240, 275] on button "Filter" at bounding box center [237, 280] width 56 height 27
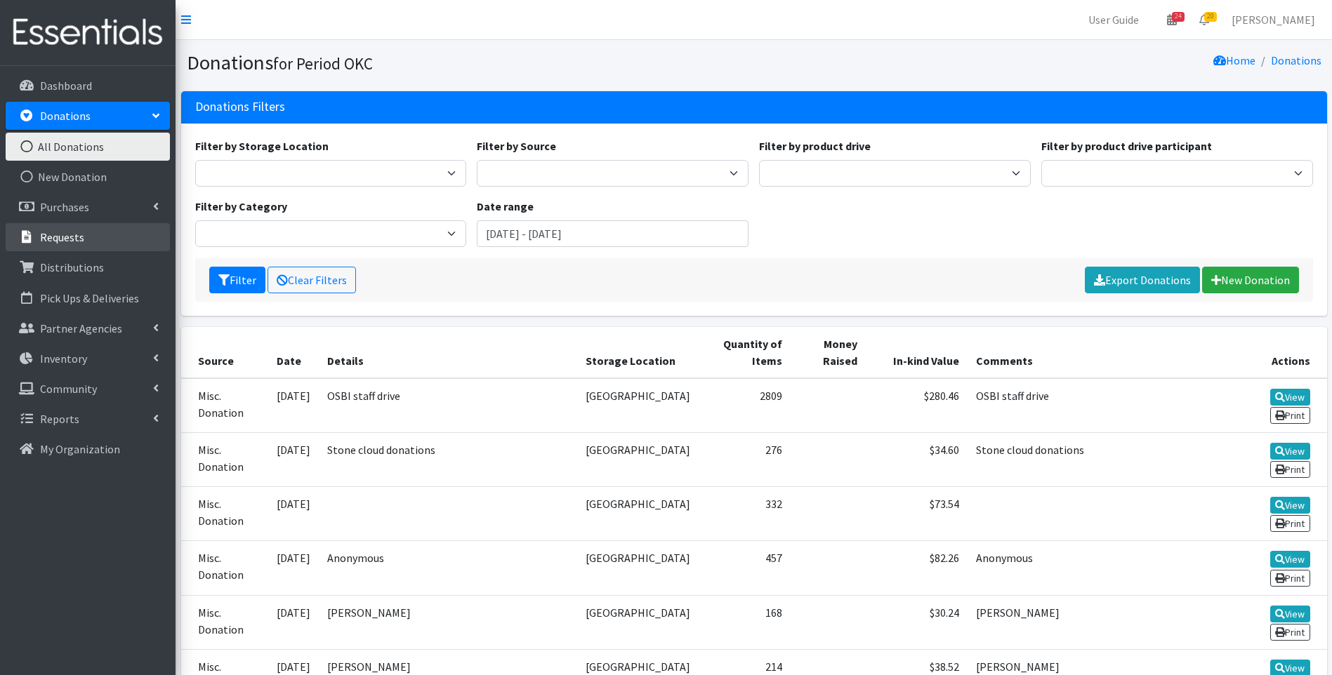
click at [58, 246] on link "Requests" at bounding box center [88, 237] width 164 height 28
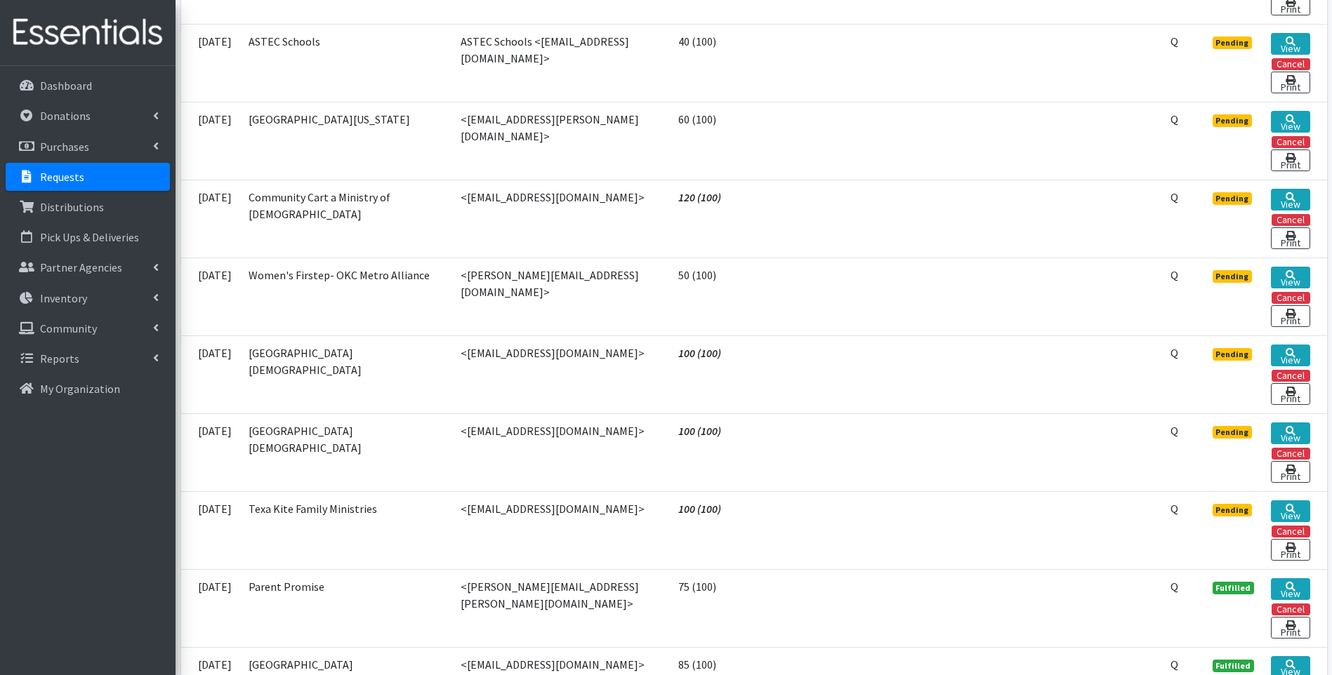
scroll to position [1404, 0]
